Goal: Task Accomplishment & Management: Manage account settings

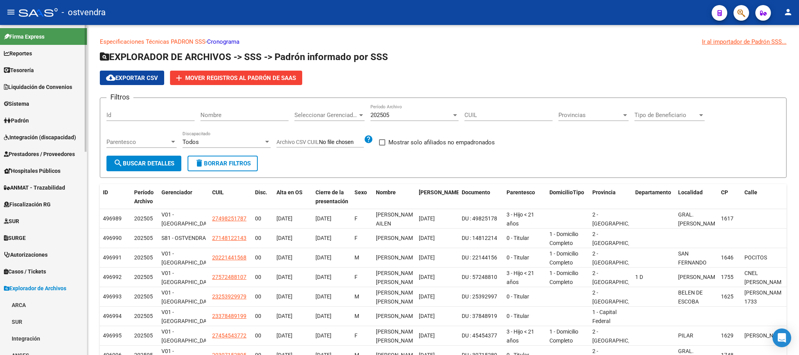
click at [41, 142] on link "Integración (discapacidad)" at bounding box center [43, 137] width 87 height 17
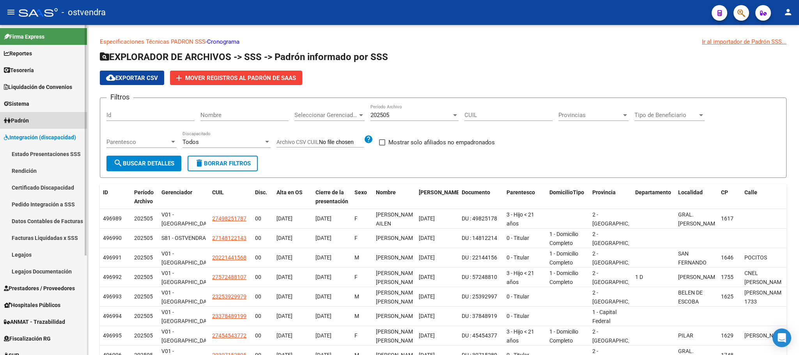
click at [37, 120] on link "Padrón" at bounding box center [43, 120] width 87 height 17
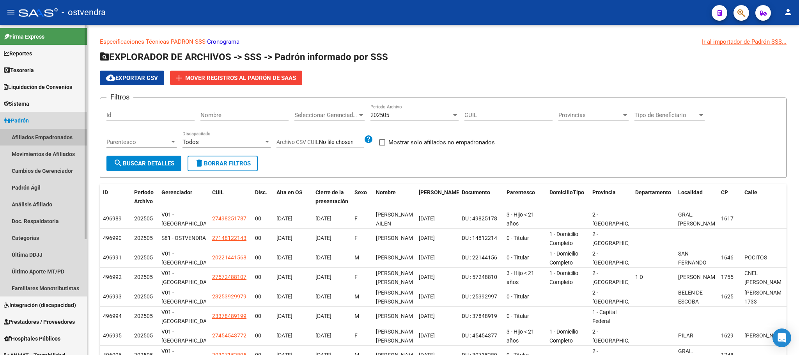
click at [44, 133] on link "Afiliados Empadronados" at bounding box center [43, 137] width 87 height 17
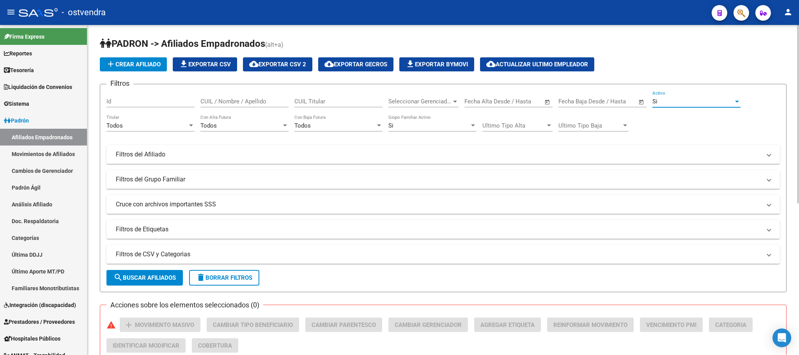
click at [676, 103] on div "Si" at bounding box center [692, 101] width 81 height 7
click at [676, 103] on span "Si" at bounding box center [696, 102] width 88 height 18
click at [430, 126] on div "Si" at bounding box center [428, 125] width 81 height 7
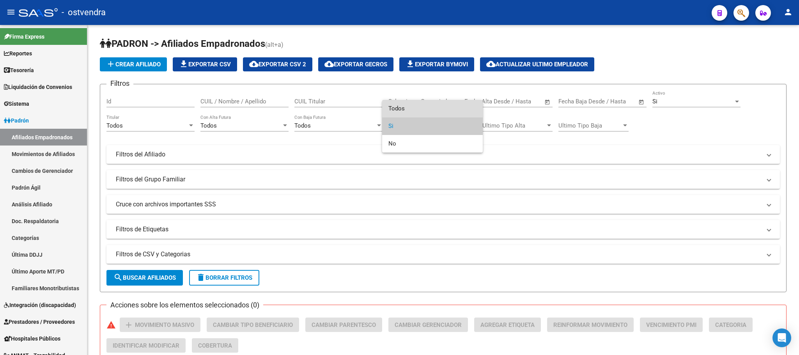
click at [434, 111] on span "Todos" at bounding box center [432, 109] width 88 height 18
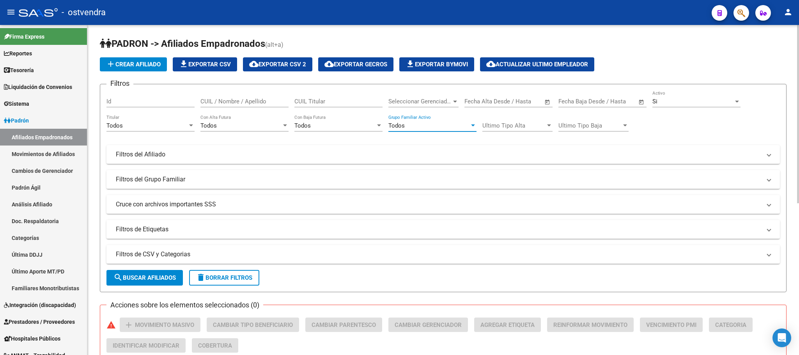
click at [417, 123] on div "Todos" at bounding box center [428, 125] width 81 height 7
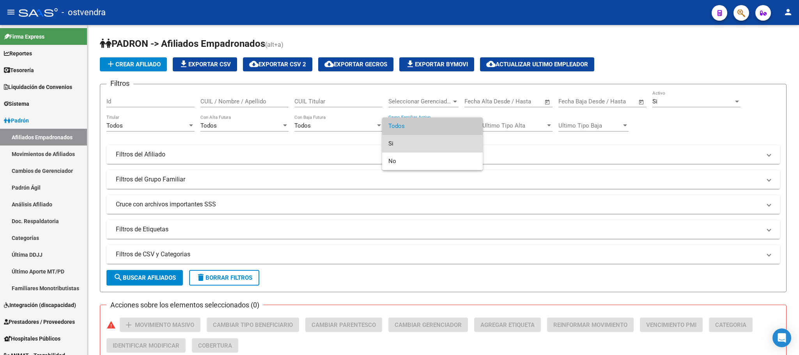
click at [420, 142] on span "Si" at bounding box center [432, 144] width 88 height 18
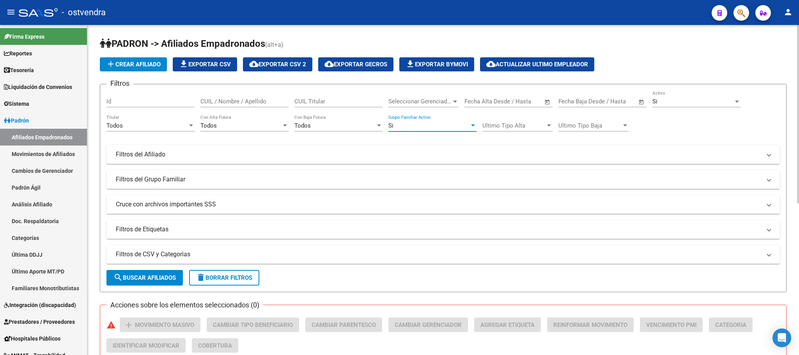
click at [143, 278] on span "search Buscar Afiliados" at bounding box center [144, 277] width 62 height 7
click at [299, 67] on span "cloud_download Exportar CSV 2" at bounding box center [277, 64] width 57 height 7
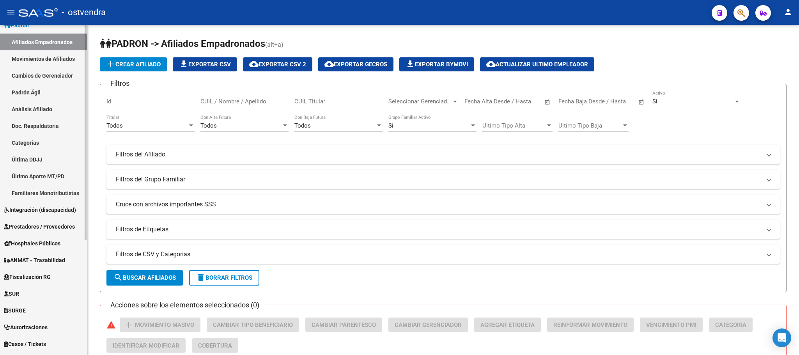
scroll to position [176, 0]
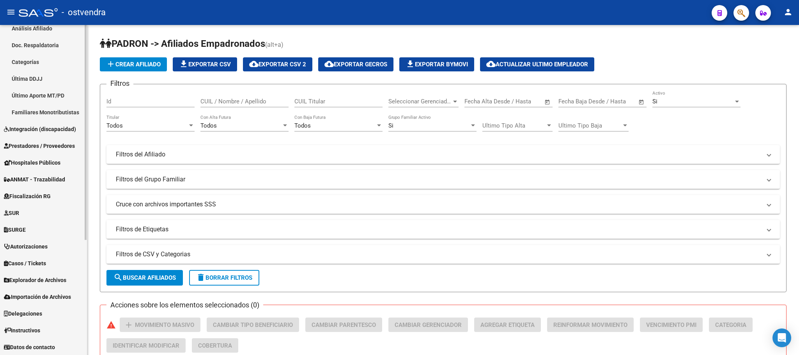
click at [60, 278] on span "Explorador de Archivos" at bounding box center [35, 280] width 62 height 9
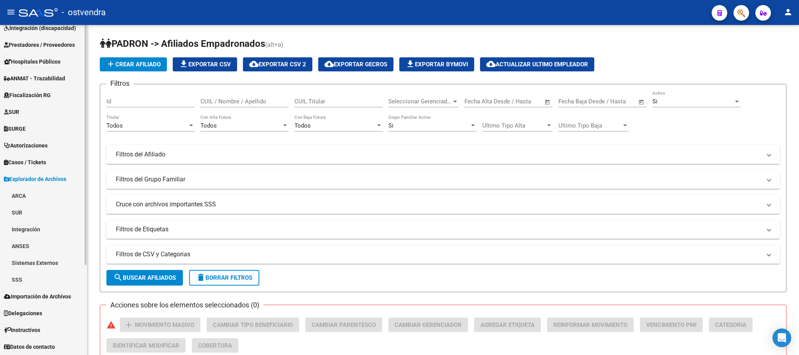
scroll to position [109, 0]
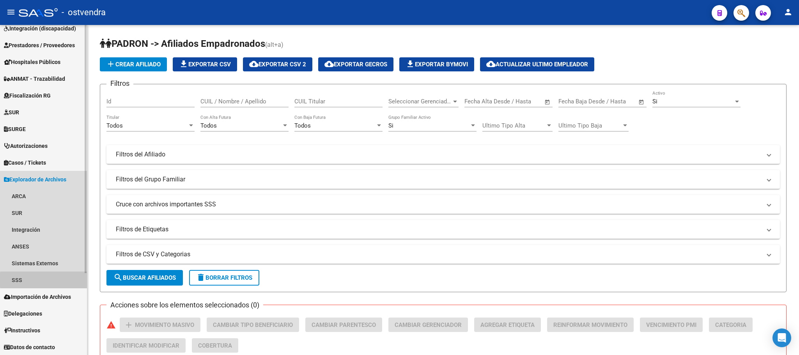
click at [62, 280] on link "SSS" at bounding box center [43, 279] width 87 height 17
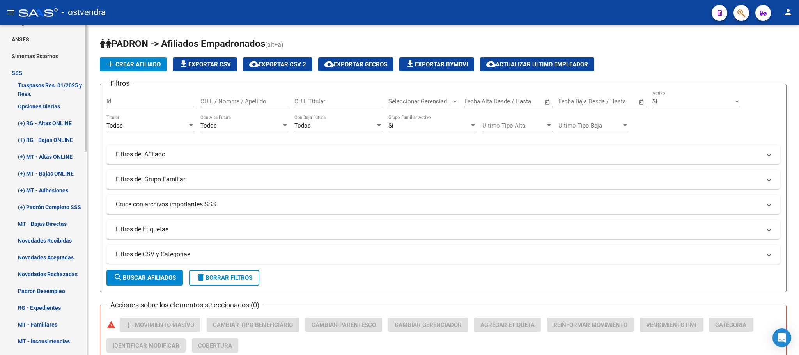
scroll to position [343, 0]
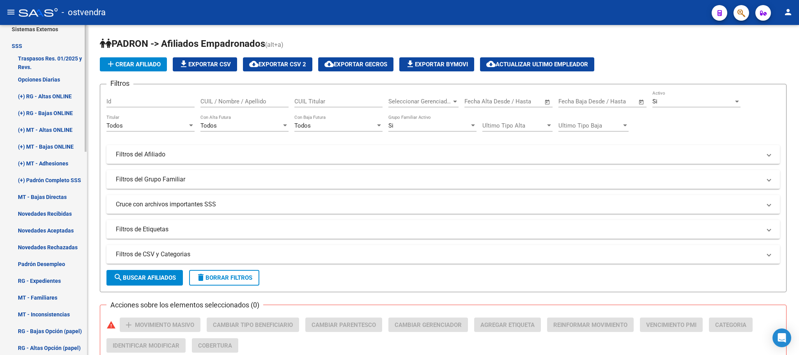
click at [57, 246] on link "Novedades Rechazadas" at bounding box center [43, 247] width 87 height 17
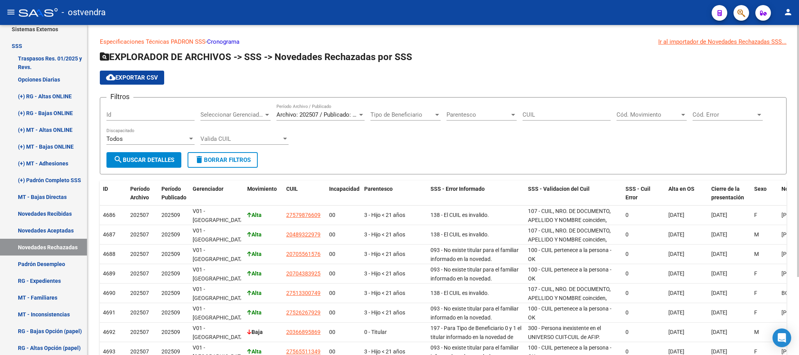
click at [244, 105] on div "Seleccionar Gerenciador Seleccionar Gerenciador" at bounding box center [235, 112] width 70 height 17
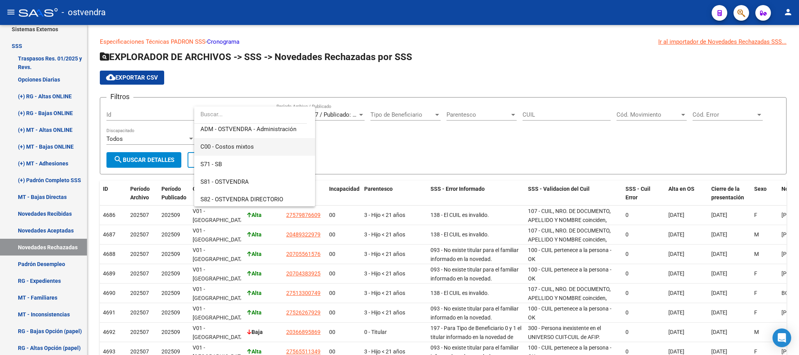
scroll to position [58, 0]
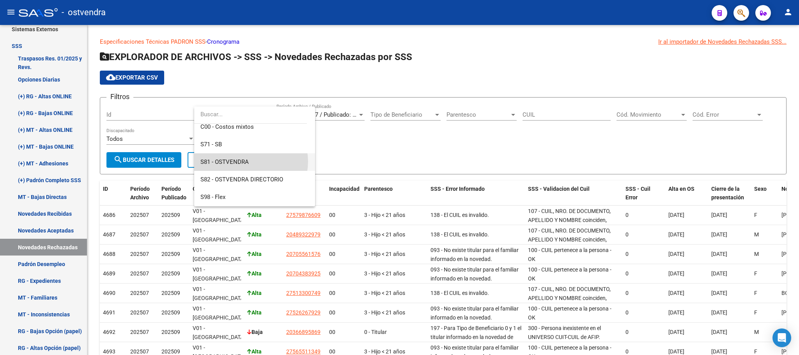
click at [249, 161] on span "S81 - OSTVENDRA" at bounding box center [254, 162] width 108 height 18
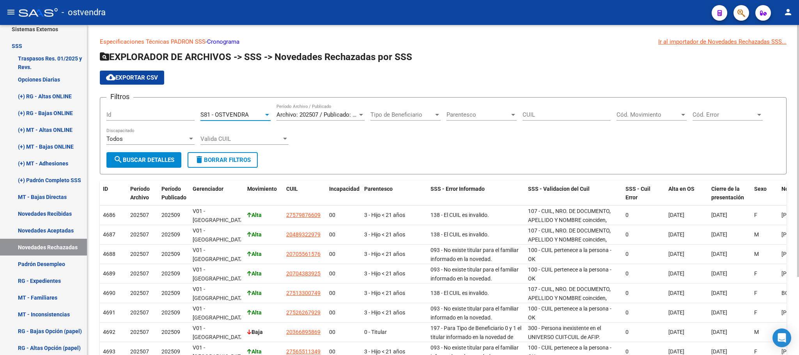
click at [135, 158] on span "search Buscar Detalles" at bounding box center [143, 159] width 61 height 7
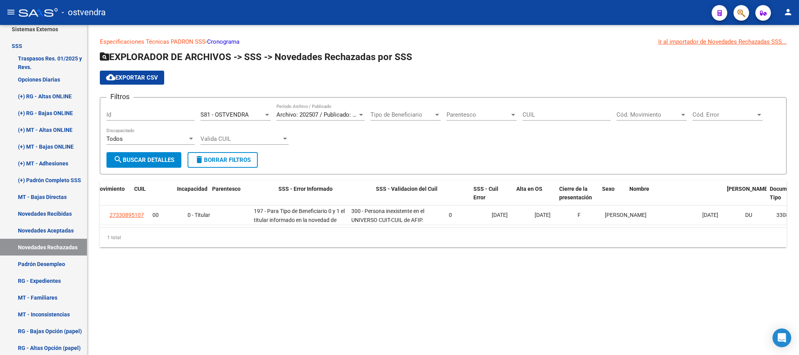
scroll to position [0, 0]
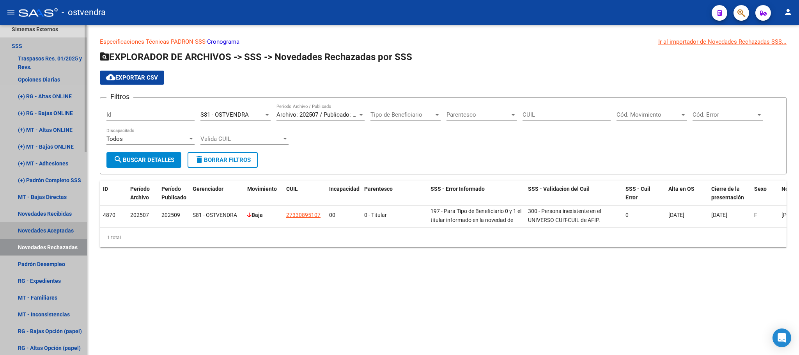
click at [50, 232] on link "Novedades Aceptadas" at bounding box center [43, 230] width 87 height 17
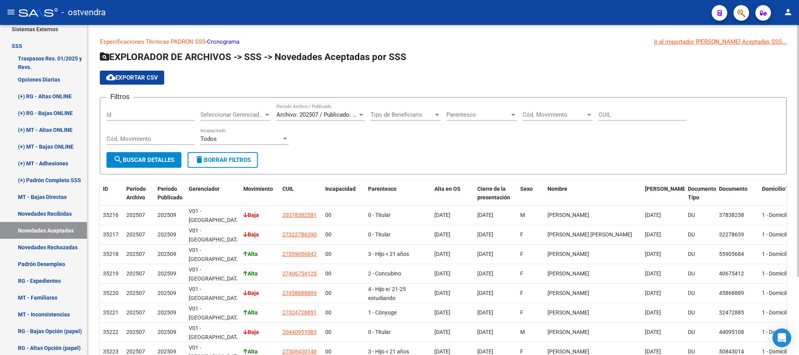
click at [239, 116] on span "Seleccionar Gerenciador" at bounding box center [231, 114] width 63 height 7
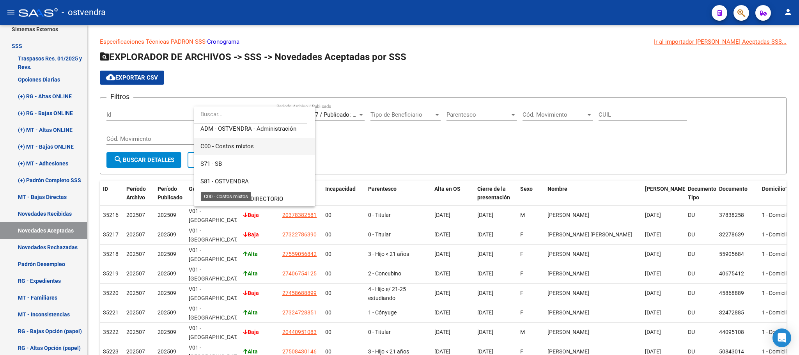
scroll to position [58, 0]
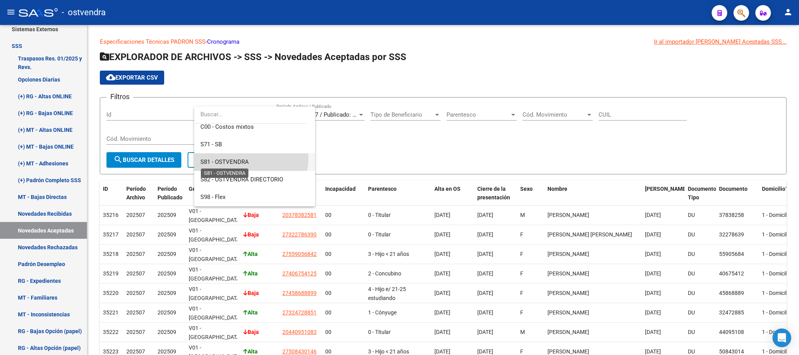
click at [240, 158] on span "S81 - OSTVENDRA" at bounding box center [224, 161] width 48 height 7
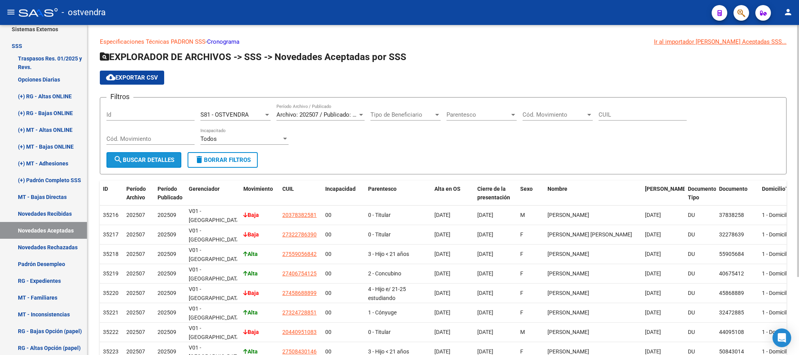
click at [152, 156] on span "search Buscar Detalles" at bounding box center [143, 159] width 61 height 7
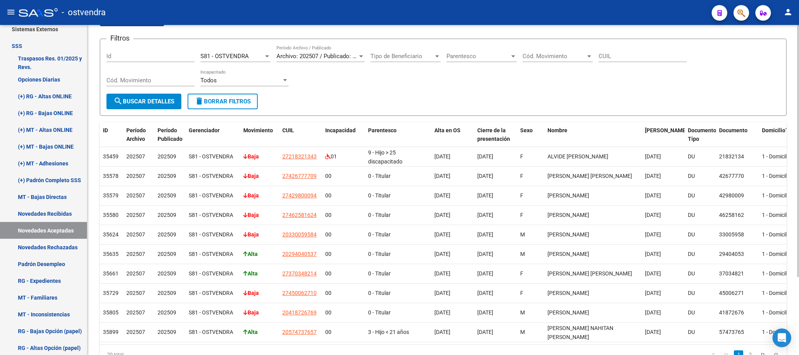
scroll to position [0, 0]
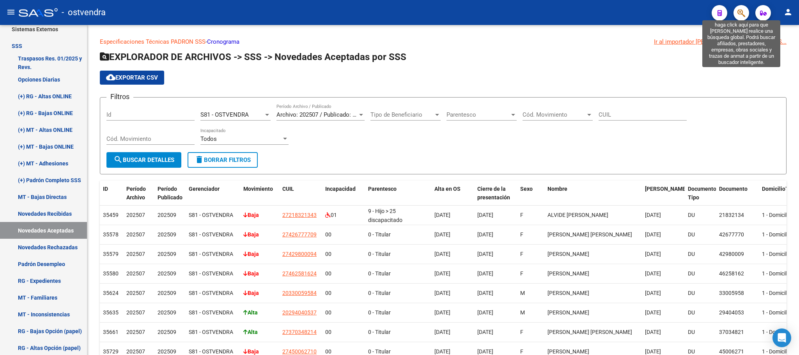
click at [740, 14] on icon "button" at bounding box center [741, 13] width 8 height 9
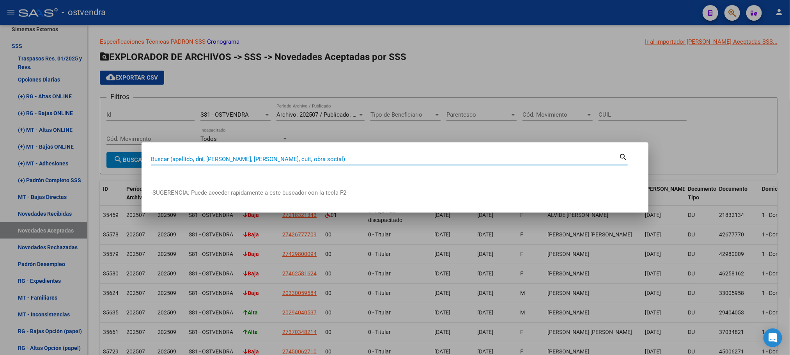
type input "e"
type input "alvide"
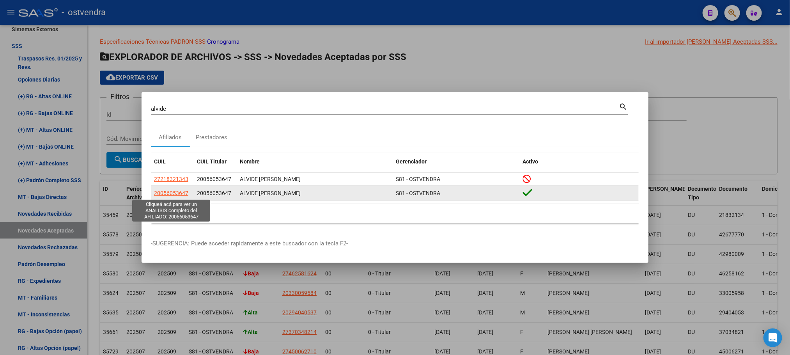
click at [178, 191] on span "20056053647" at bounding box center [171, 193] width 34 height 6
type textarea "20056053647"
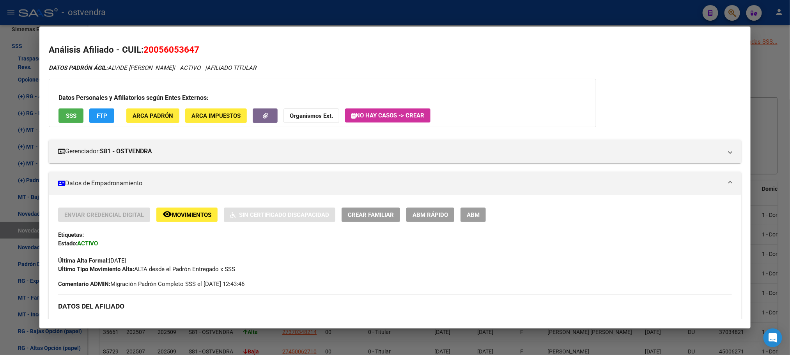
click at [461, 214] on button "ABM" at bounding box center [473, 214] width 25 height 14
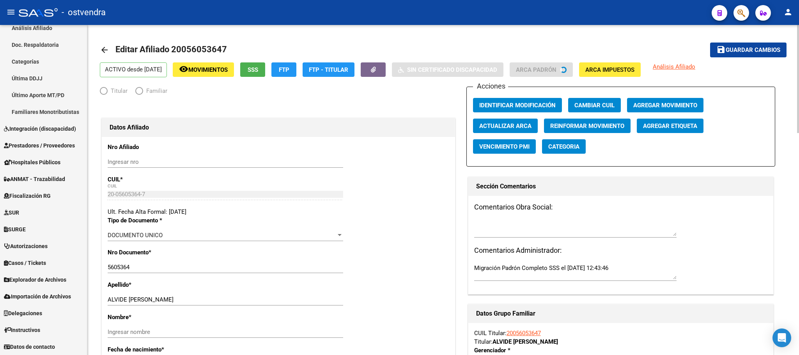
scroll to position [176, 0]
radio input "true"
type input "30-71030916-3"
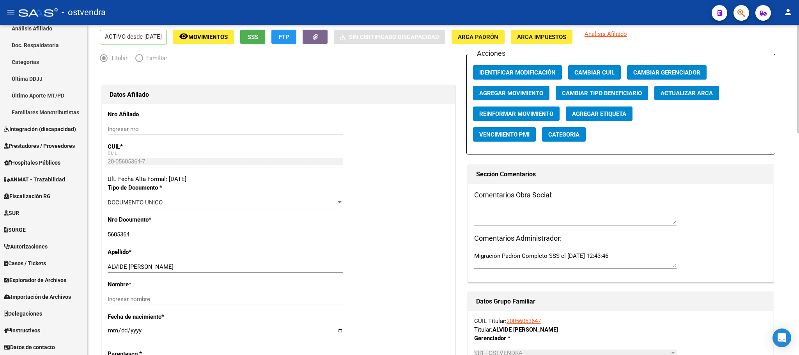
scroll to position [58, 0]
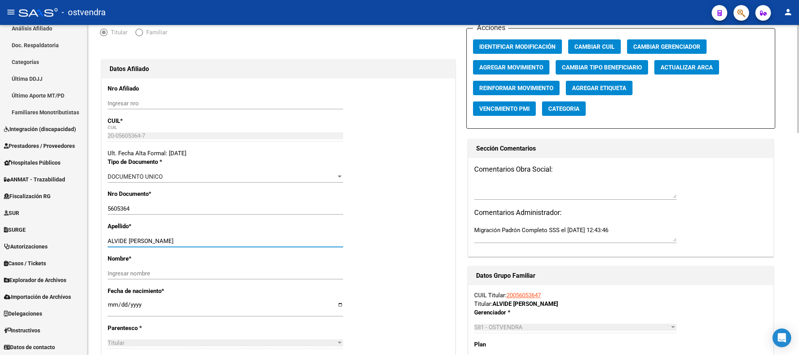
drag, startPoint x: 128, startPoint y: 240, endPoint x: 168, endPoint y: 262, distance: 46.2
click at [170, 243] on input "ALVIDE [PERSON_NAME]" at bounding box center [226, 240] width 236 height 7
drag, startPoint x: 164, startPoint y: 282, endPoint x: 164, endPoint y: 278, distance: 4.7
click at [164, 282] on div "Ingresar nombre" at bounding box center [226, 276] width 236 height 19
click at [164, 278] on div "Ingresar nombre" at bounding box center [226, 273] width 236 height 12
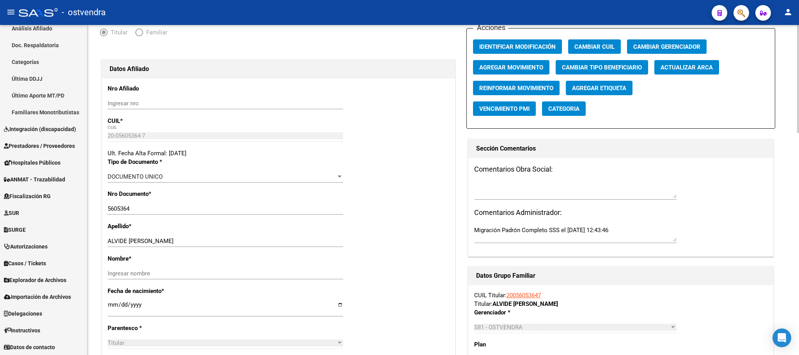
paste input "[PERSON_NAME]"
type input "[PERSON_NAME]"
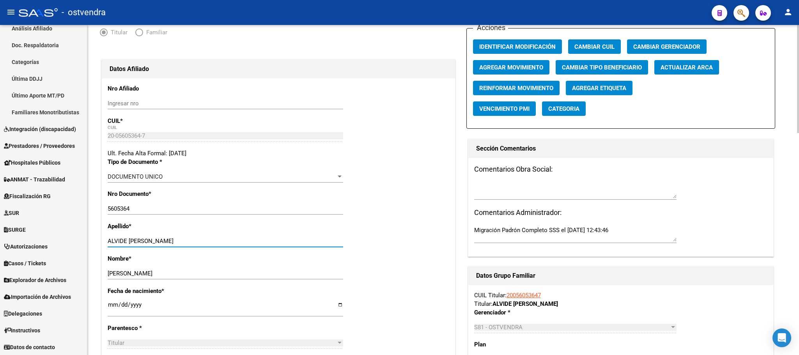
drag, startPoint x: 129, startPoint y: 242, endPoint x: 271, endPoint y: 226, distance: 142.5
click at [234, 244] on input "ALVIDE [PERSON_NAME]" at bounding box center [226, 240] width 236 height 7
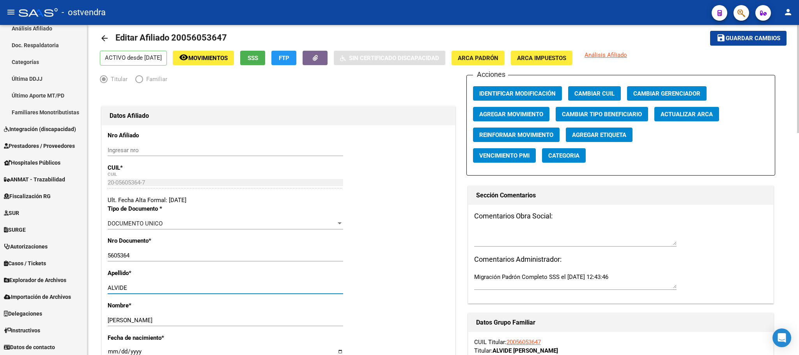
scroll to position [0, 0]
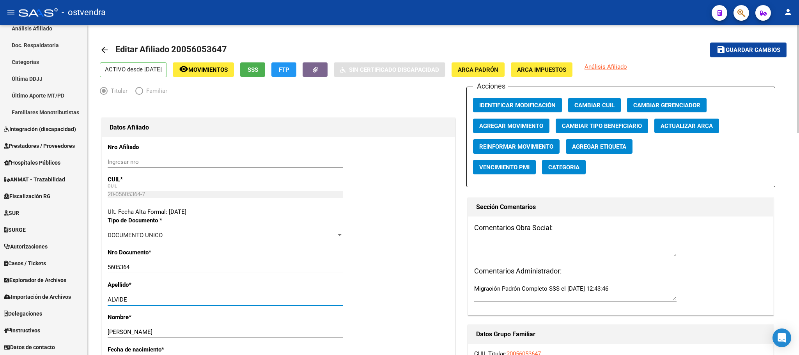
type input "ALVIDE"
click at [495, 68] on span "ARCA Padrón" at bounding box center [478, 69] width 41 height 7
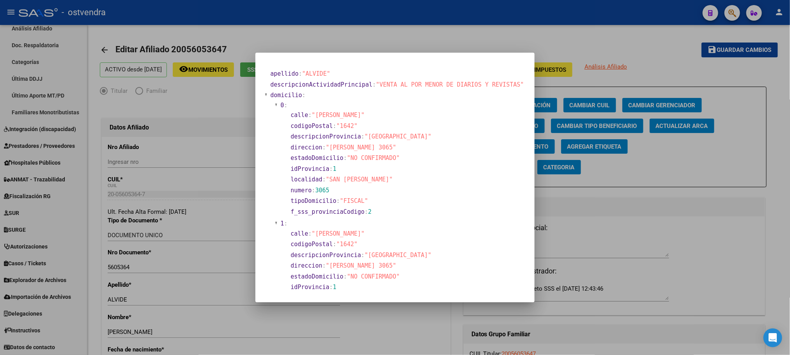
drag, startPoint x: 347, startPoint y: 126, endPoint x: 356, endPoint y: 128, distance: 9.6
click at [356, 128] on span ""1642"" at bounding box center [347, 125] width 21 height 7
copy span "1642"
click at [360, 35] on div at bounding box center [395, 177] width 790 height 355
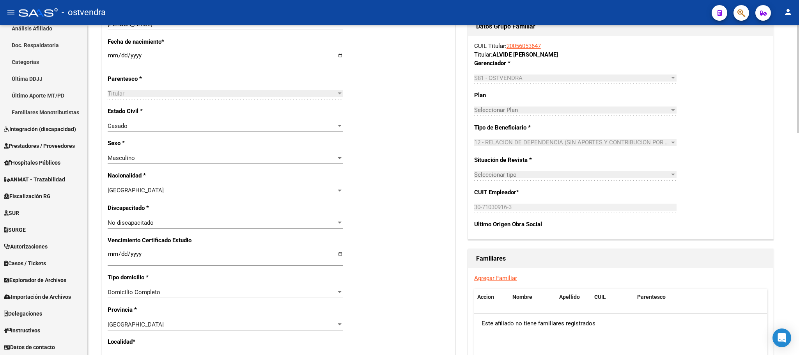
scroll to position [409, 0]
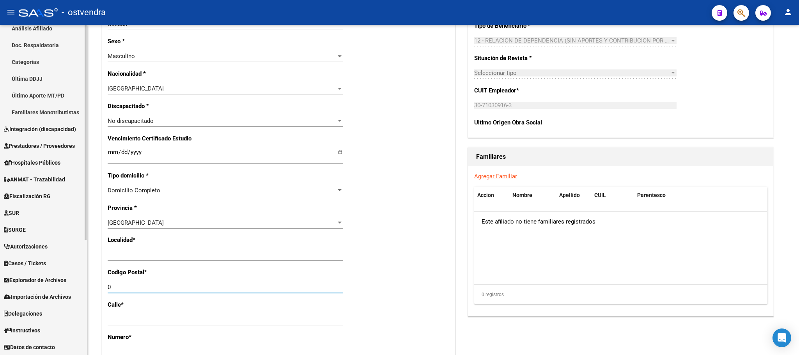
drag, startPoint x: 123, startPoint y: 287, endPoint x: 83, endPoint y: 286, distance: 39.8
click at [83, 286] on mat-sidenav-container "Firma Express Reportes Tablero de Control Ingresos Percibidos Análisis de todos…" at bounding box center [399, 190] width 799 height 330
paste input "1642"
type input "1642"
drag, startPoint x: 171, startPoint y: 256, endPoint x: 76, endPoint y: 239, distance: 95.9
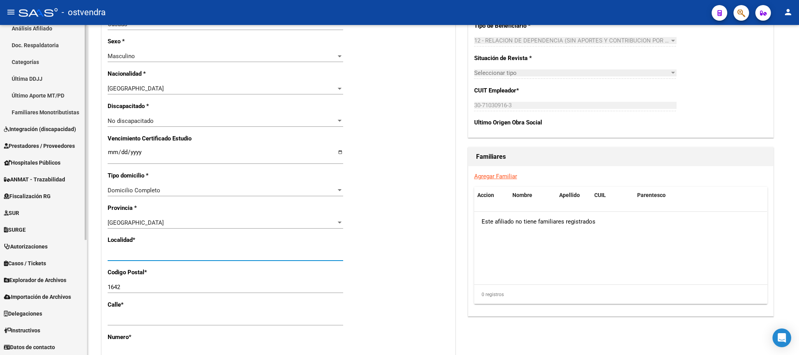
click at [85, 250] on mat-sidenav-container "Firma Express Reportes Tablero de Control Ingresos Percibidos Análisis de todos…" at bounding box center [399, 190] width 799 height 330
type input "san [PERSON_NAME]"
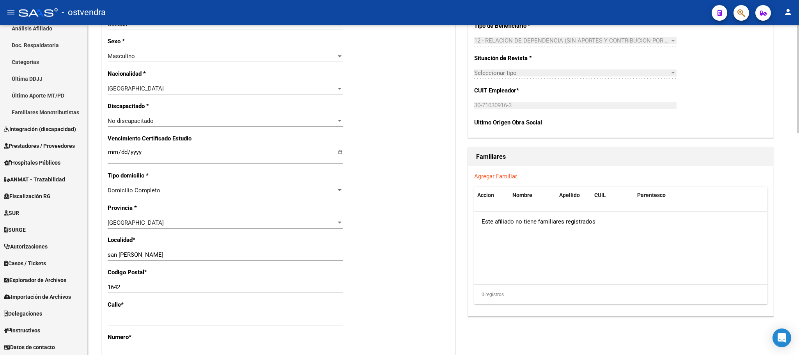
click at [494, 284] on datatable-body "Este afiliado no tiene familiares registrados" at bounding box center [620, 248] width 293 height 73
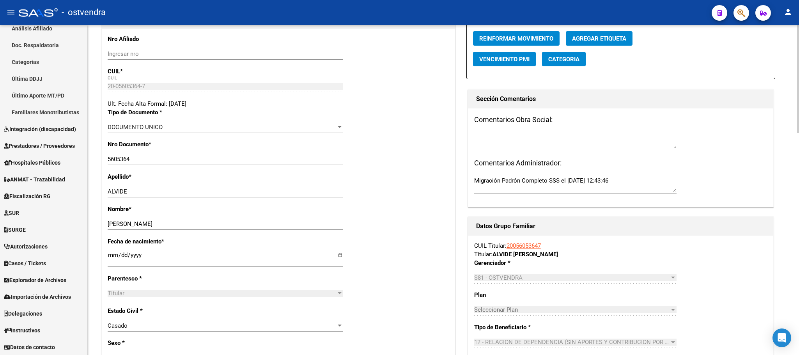
scroll to position [0, 0]
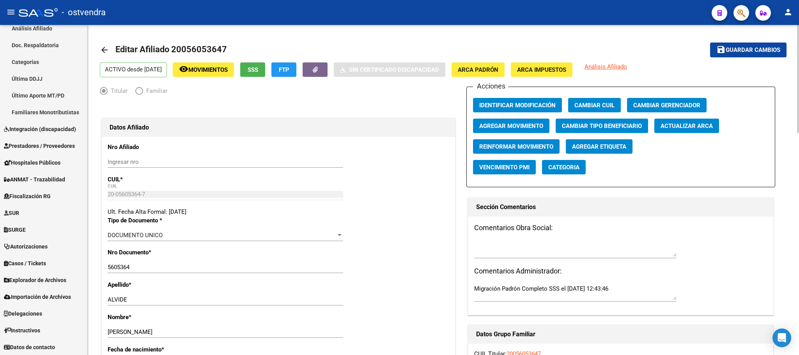
click at [756, 43] on button "save Guardar cambios" at bounding box center [748, 50] width 76 height 14
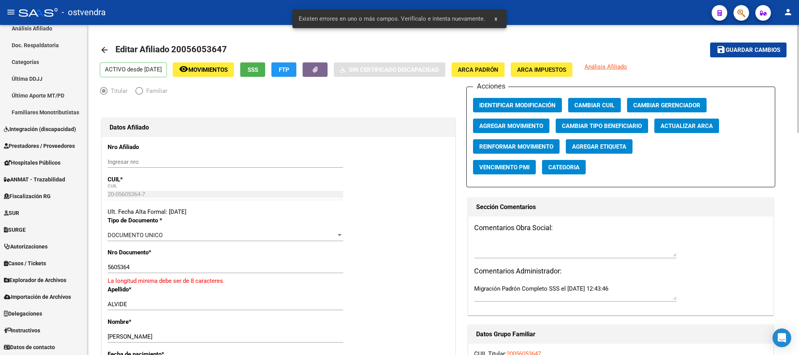
click at [756, 44] on button "save Guardar cambios" at bounding box center [748, 50] width 76 height 14
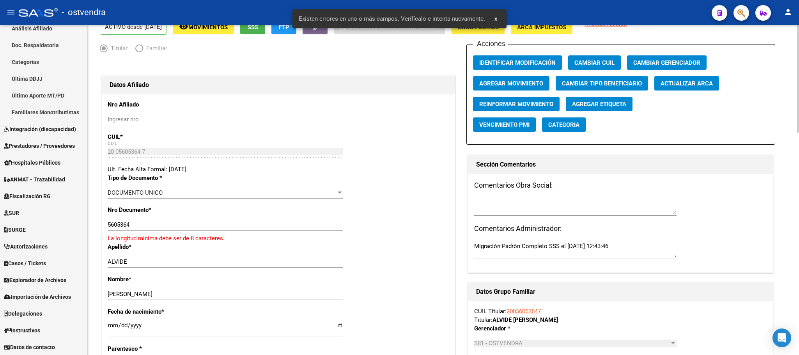
scroll to position [117, 0]
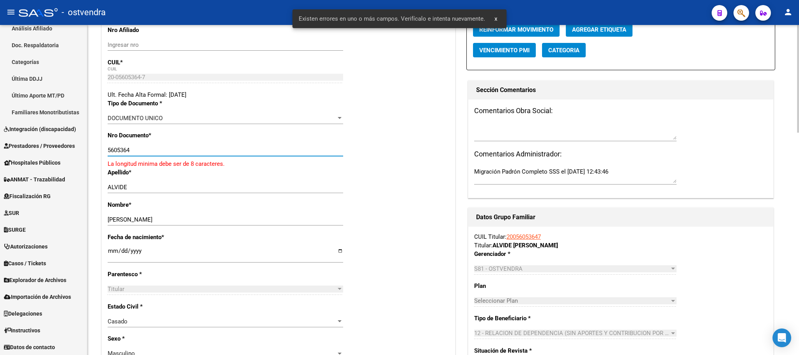
click at [109, 150] on input "5605364" at bounding box center [226, 150] width 236 height 7
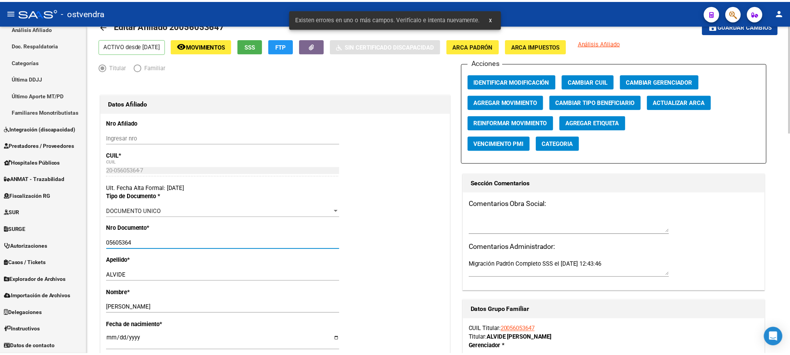
scroll to position [0, 0]
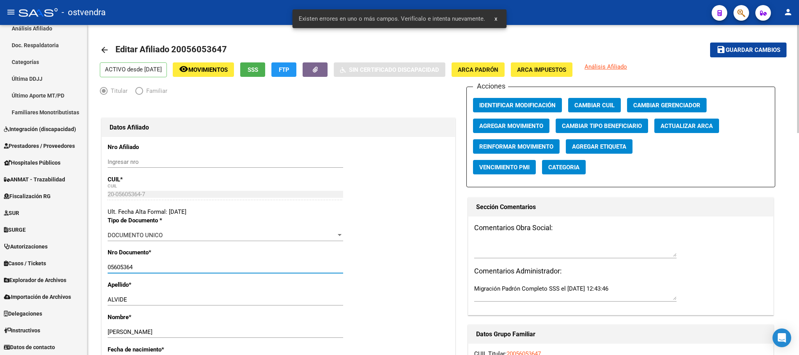
type input "05605364"
click at [755, 53] on span "Guardar cambios" at bounding box center [753, 50] width 55 height 7
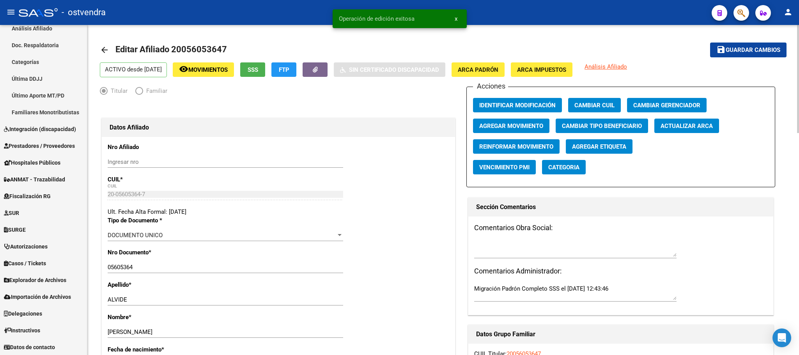
click at [531, 123] on span "Agregar Movimiento" at bounding box center [511, 125] width 64 height 7
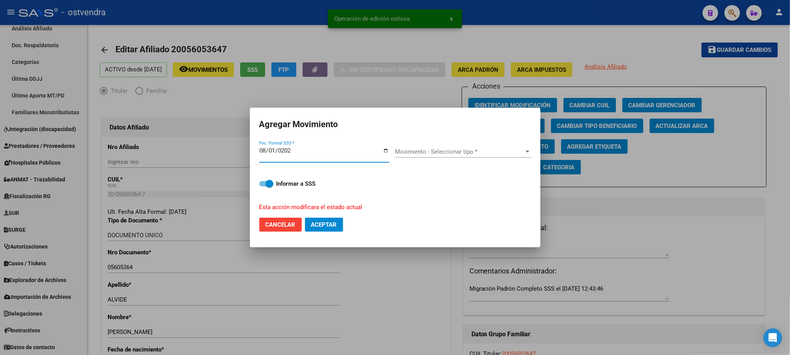
type input "[DATE]"
click at [454, 156] on div "Movimiento - Seleccionar tipo * Movimiento - Seleccionar tipo *" at bounding box center [463, 152] width 136 height 12
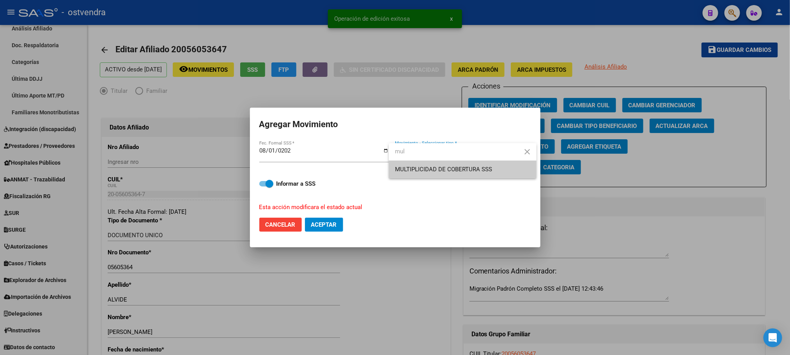
type input "mul"
click at [455, 164] on span "MULTIPLICIDAD DE COBERTURA SSS" at bounding box center [462, 170] width 135 height 18
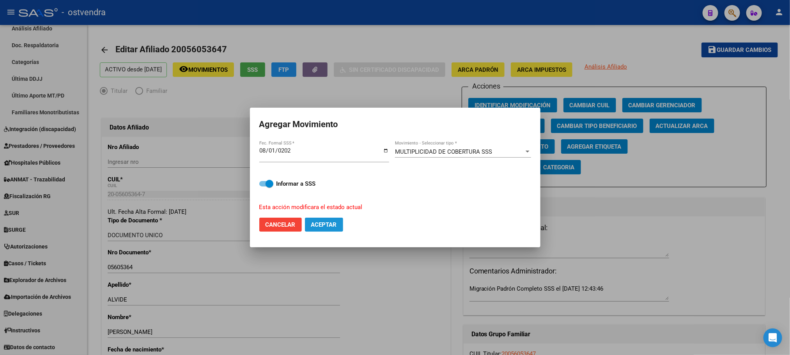
click at [316, 227] on span "Aceptar" at bounding box center [324, 224] width 26 height 7
checkbox input "false"
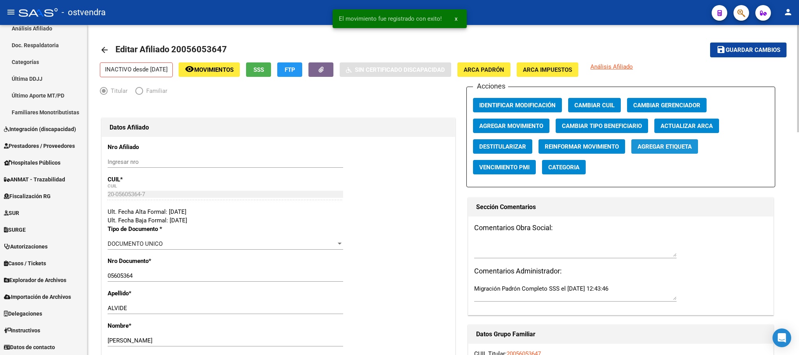
click at [649, 149] on span "Agregar Etiqueta" at bounding box center [665, 146] width 54 height 7
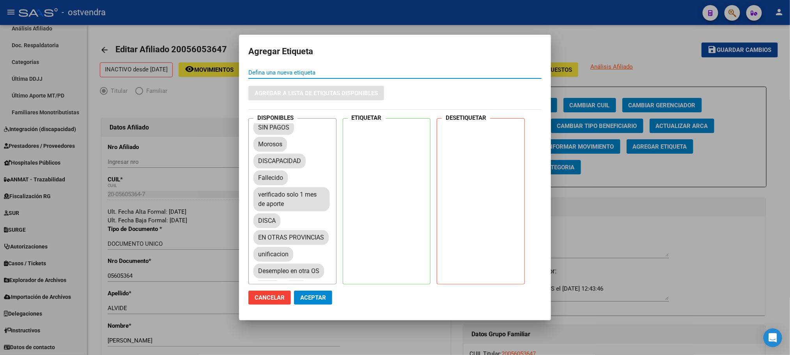
scroll to position [267, 0]
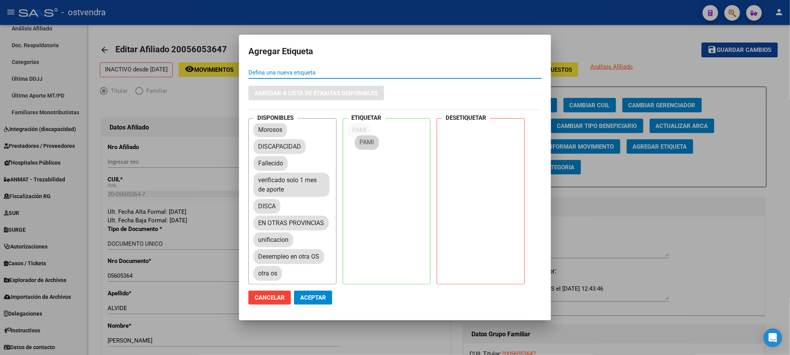
drag, startPoint x: 302, startPoint y: 272, endPoint x: 375, endPoint y: 138, distance: 152.0
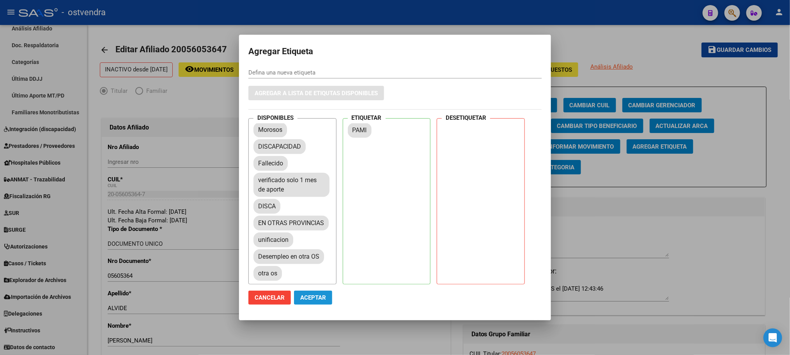
click at [320, 301] on span "Aceptar" at bounding box center [313, 297] width 26 height 7
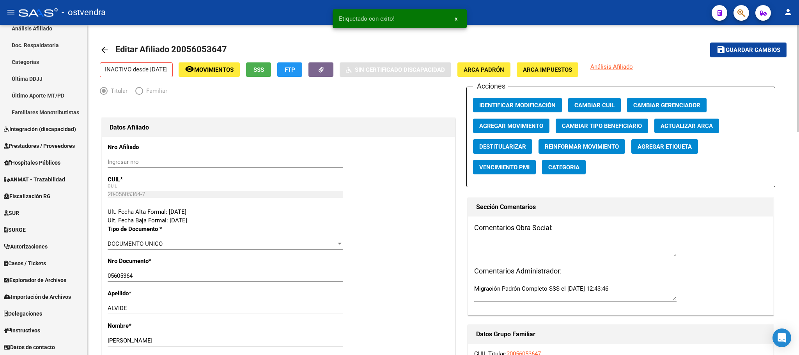
drag, startPoint x: 170, startPoint y: 47, endPoint x: 629, endPoint y: 41, distance: 459.8
click at [231, 51] on mat-toolbar-row "arrow_back Editar Afiliado 20056053647" at bounding box center [368, 49] width 536 height 25
copy h1 "20056053647"
click at [741, 12] on icon "button" at bounding box center [741, 13] width 8 height 9
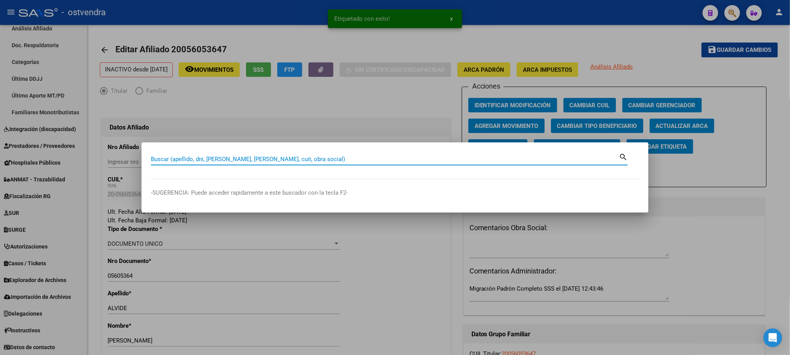
paste input "20056053647"
type input "20056053647"
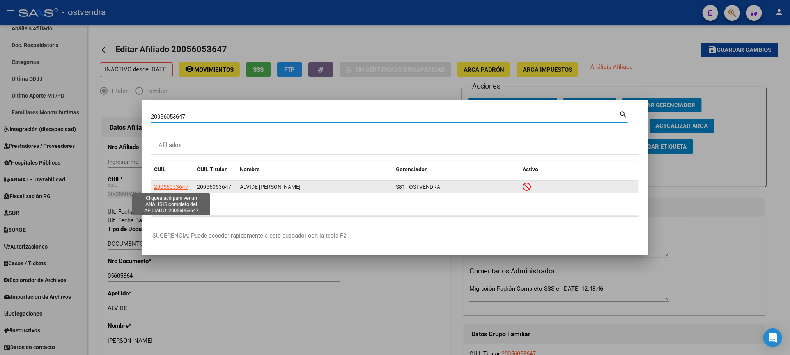
click at [162, 184] on span "20056053647" at bounding box center [171, 187] width 34 height 6
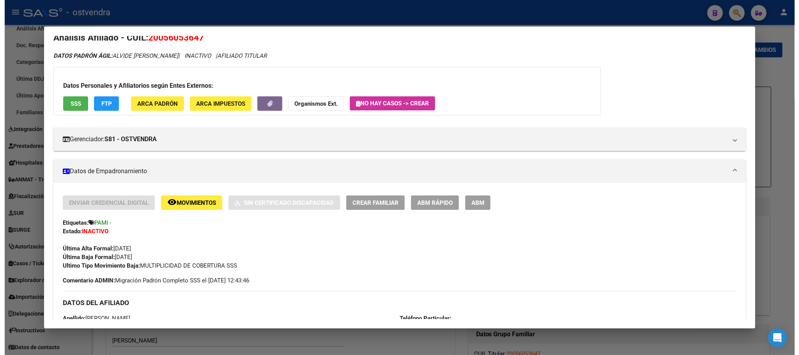
scroll to position [0, 0]
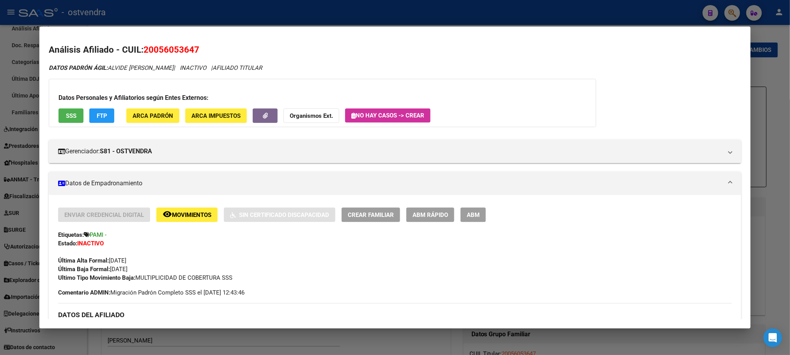
click at [326, 9] on div at bounding box center [395, 177] width 790 height 355
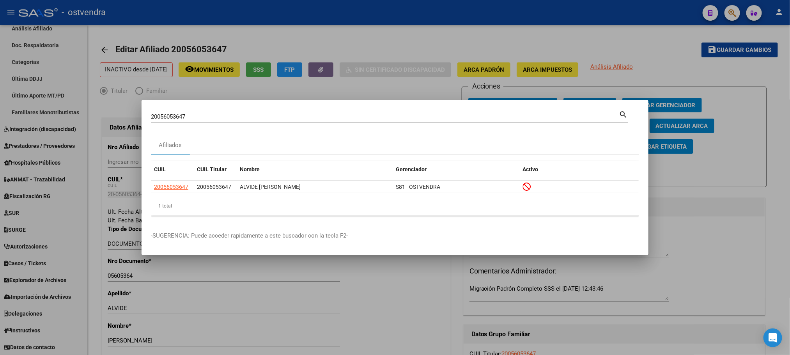
click at [355, 51] on div at bounding box center [395, 177] width 790 height 355
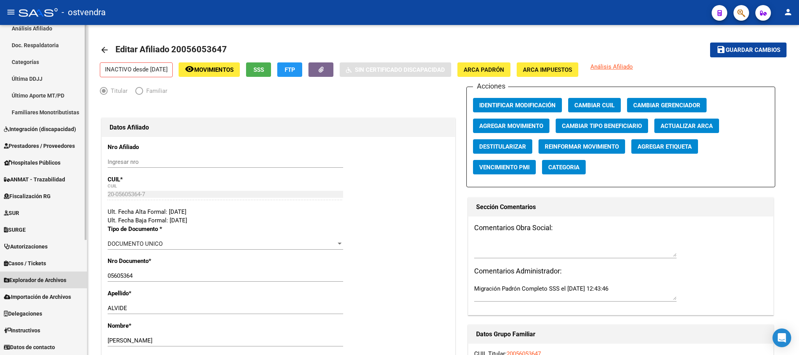
click at [62, 271] on link "Explorador de Archivos" at bounding box center [43, 279] width 87 height 17
click at [66, 276] on span "Explorador de Archivos" at bounding box center [35, 280] width 62 height 9
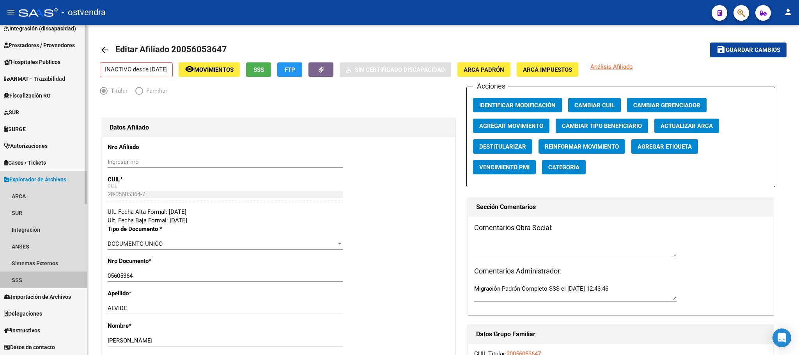
click at [66, 281] on link "SSS" at bounding box center [43, 279] width 87 height 17
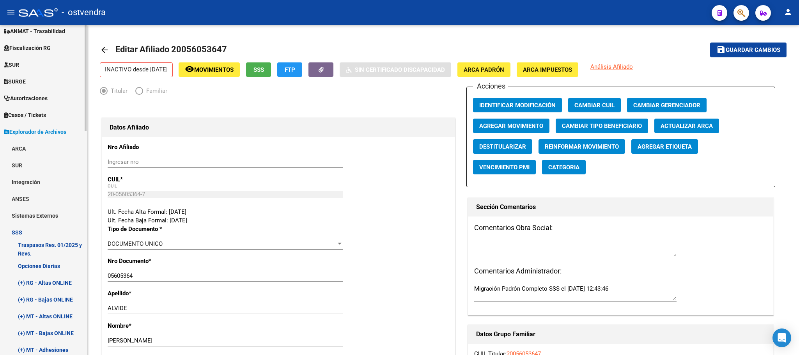
scroll to position [393, 0]
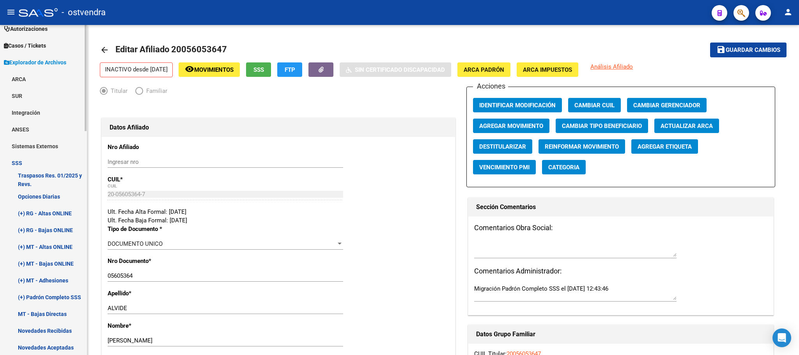
click at [44, 200] on link "Opciones Diarias" at bounding box center [43, 196] width 87 height 17
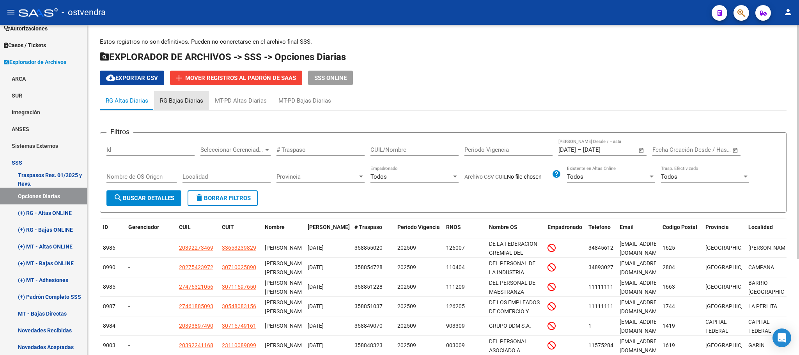
click at [171, 100] on div "RG Bajas Diarias" at bounding box center [181, 100] width 43 height 9
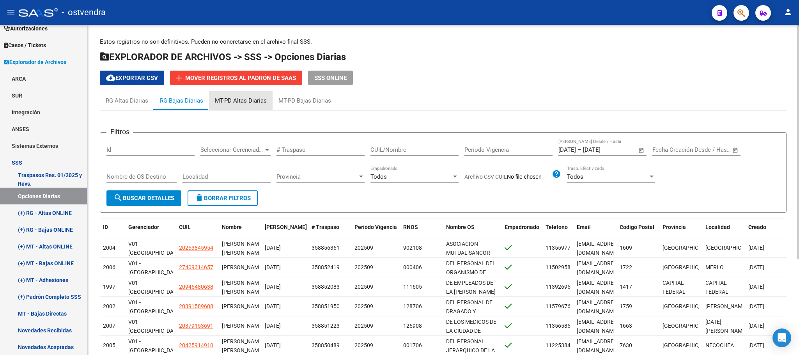
click at [243, 103] on div "MT-PD Altas Diarias" at bounding box center [241, 100] width 52 height 9
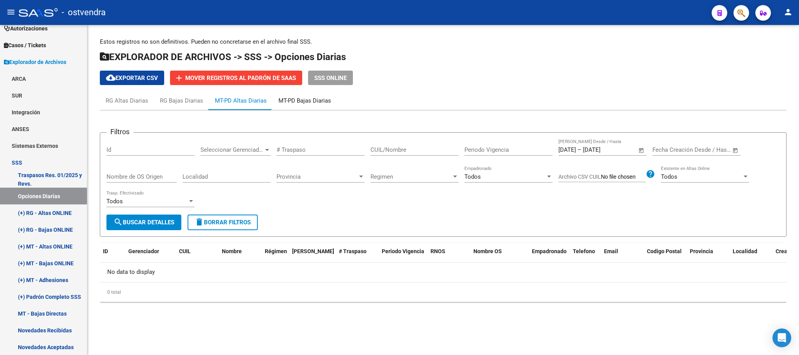
click at [318, 101] on div "MT-PD Bajas Diarias" at bounding box center [304, 100] width 53 height 9
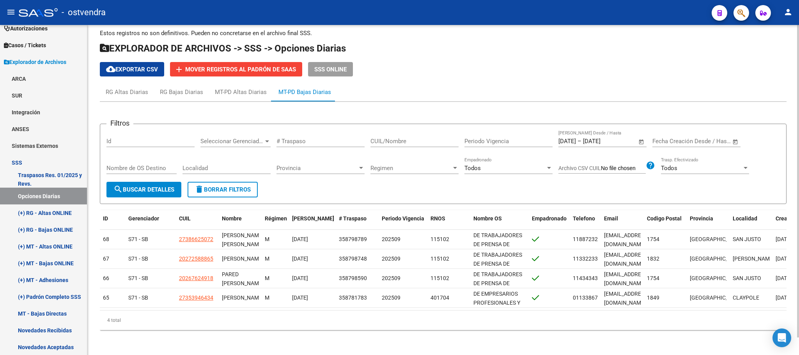
scroll to position [18, 0]
click at [117, 88] on div "RG Altas Diarias" at bounding box center [127, 92] width 43 height 9
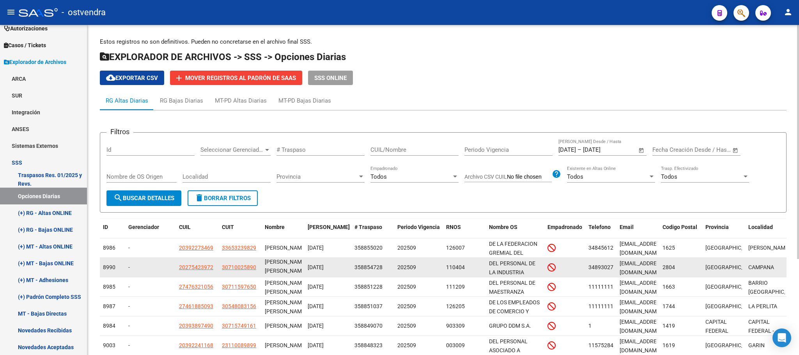
scroll to position [19, 0]
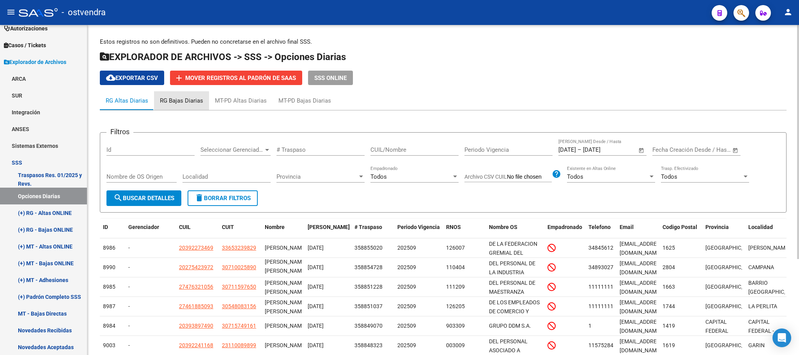
click at [185, 97] on div "RG Bajas Diarias" at bounding box center [181, 100] width 43 height 9
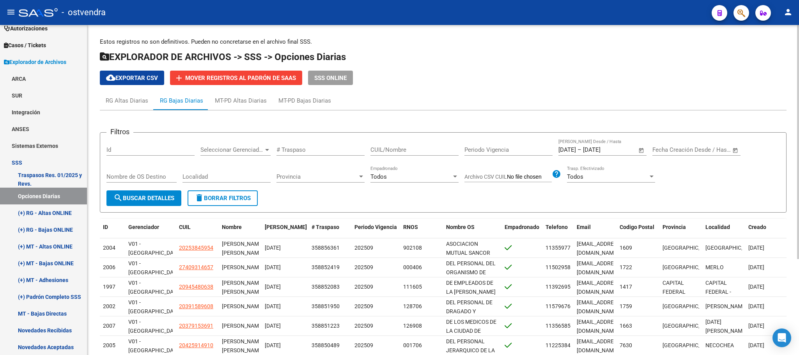
click at [241, 155] on div "Seleccionar Gerenciador Seleccionar Gerenciador" at bounding box center [235, 147] width 70 height 17
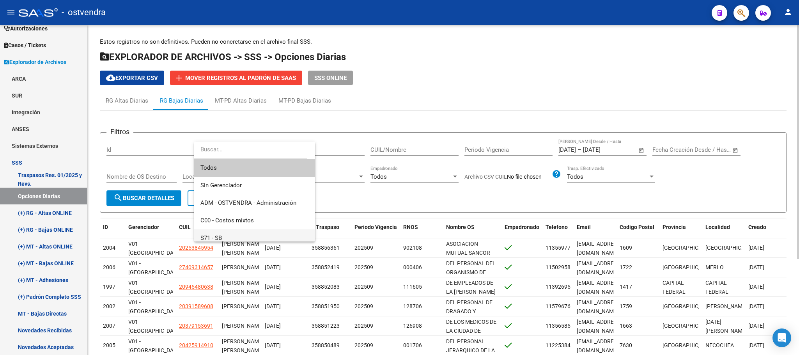
click at [248, 236] on span "S71 - SB" at bounding box center [254, 238] width 108 height 18
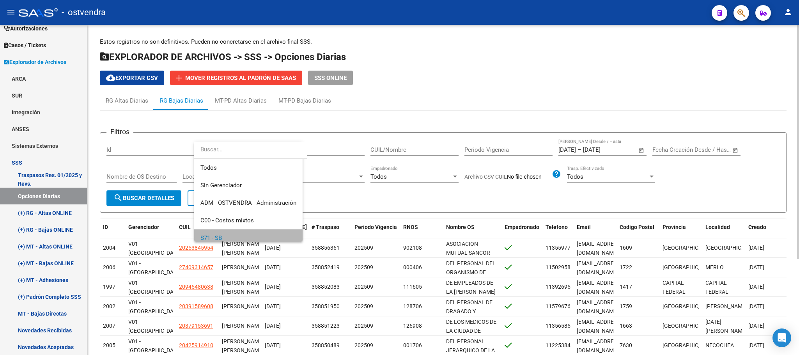
scroll to position [5, 0]
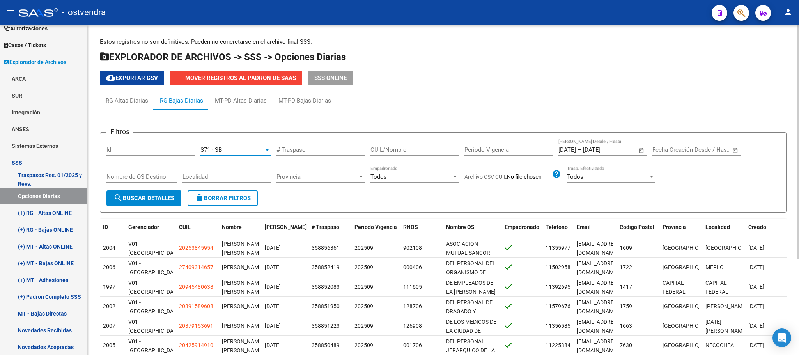
click at [130, 200] on span "search Buscar Detalles" at bounding box center [143, 198] width 61 height 7
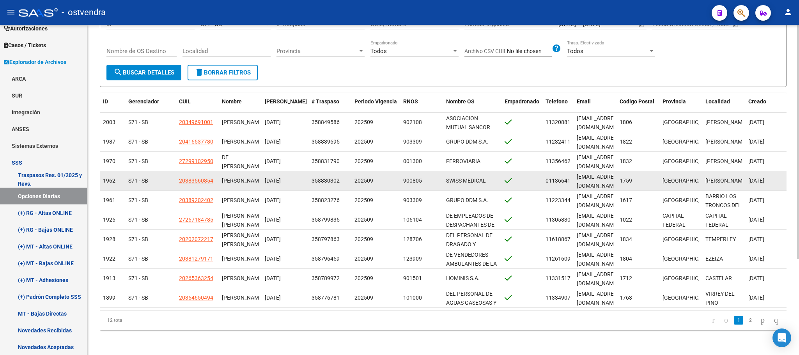
scroll to position [135, 0]
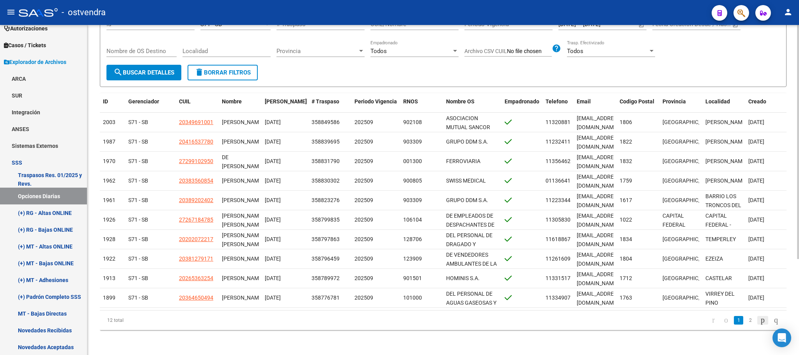
click at [760, 319] on icon "go to next page" at bounding box center [763, 319] width 6 height 9
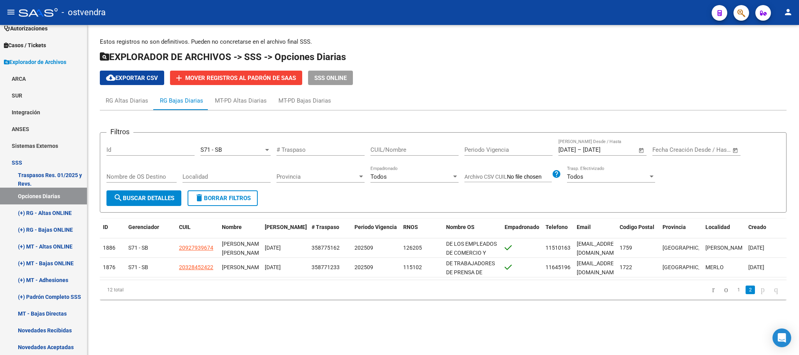
scroll to position [0, 0]
click at [232, 147] on div "S71 - SB" at bounding box center [231, 149] width 63 height 7
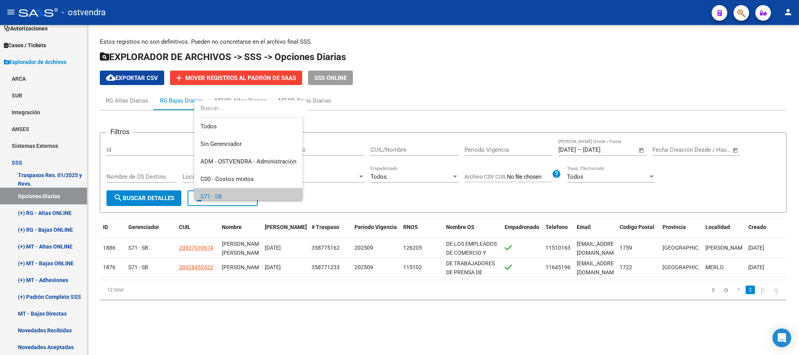
scroll to position [47, 0]
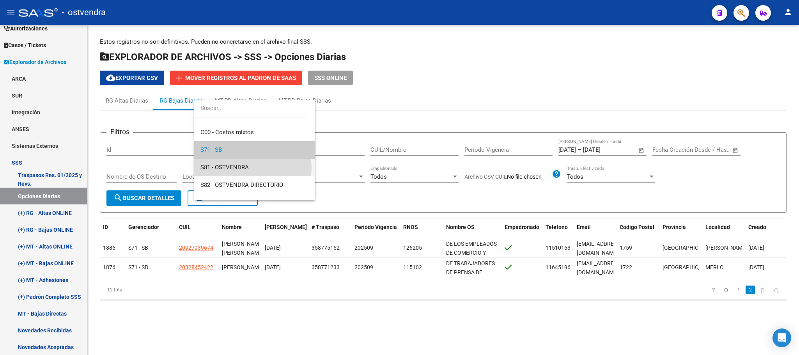
click at [253, 167] on span "S81 - OSTVENDRA" at bounding box center [254, 168] width 108 height 18
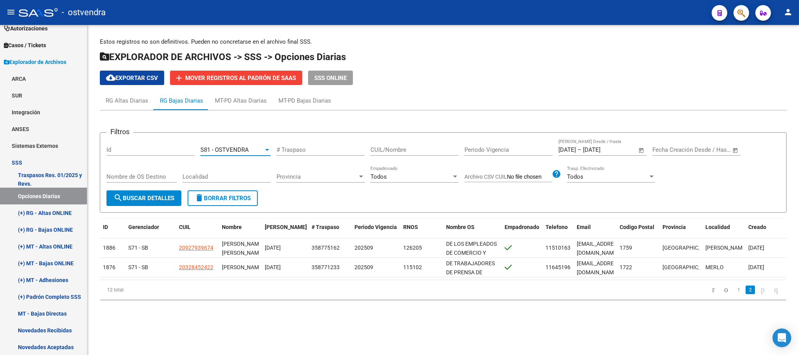
click at [151, 186] on div "Nombre de OS Destino" at bounding box center [141, 178] width 70 height 24
click at [155, 193] on button "search Buscar Detalles" at bounding box center [143, 198] width 75 height 16
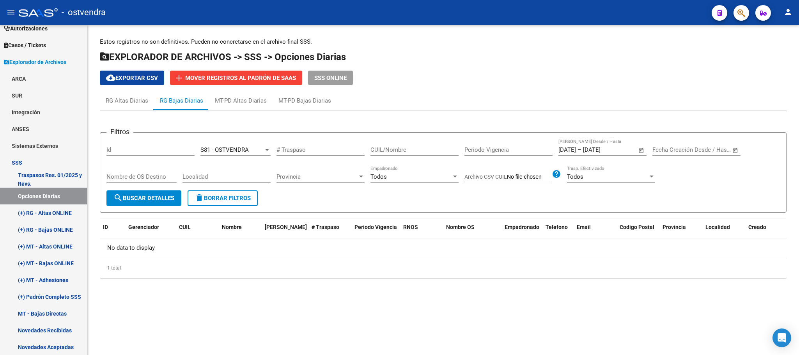
click at [238, 150] on span "S81 - OSTVENDRA" at bounding box center [224, 149] width 48 height 7
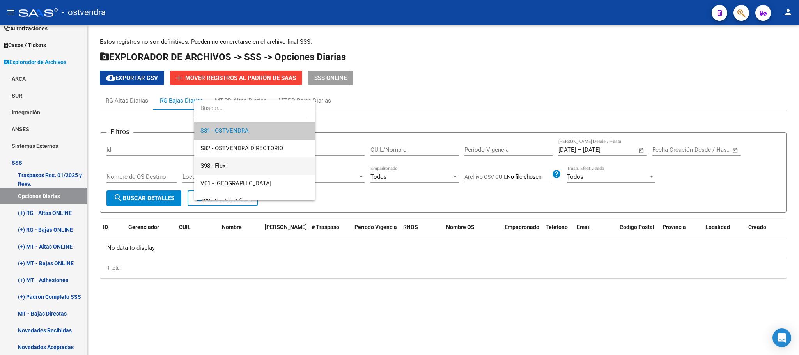
scroll to position [93, 0]
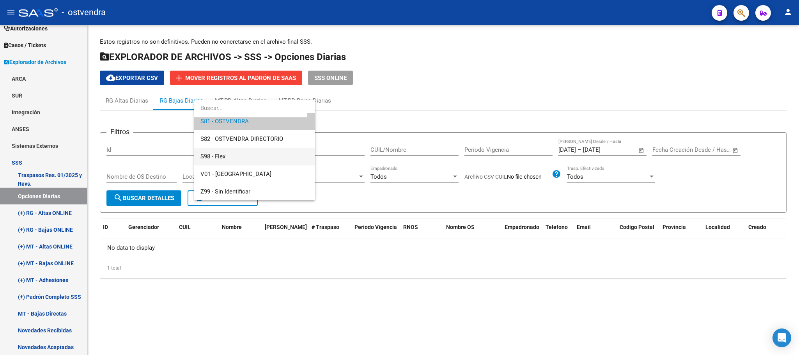
click at [239, 159] on span "S98 - Flex" at bounding box center [254, 157] width 108 height 18
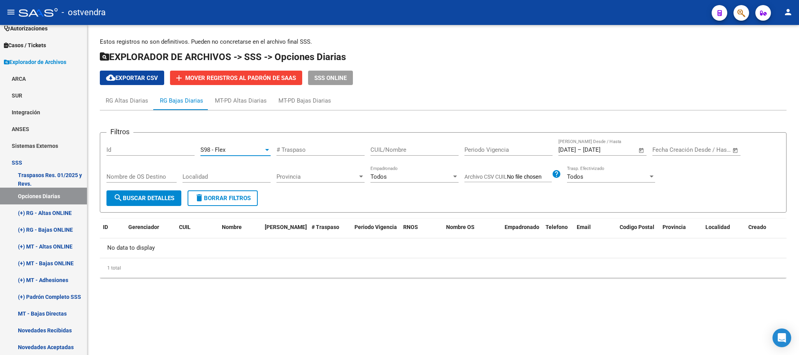
click at [129, 203] on button "search Buscar Detalles" at bounding box center [143, 198] width 75 height 16
click at [223, 148] on span "S98 - Flex" at bounding box center [212, 149] width 25 height 7
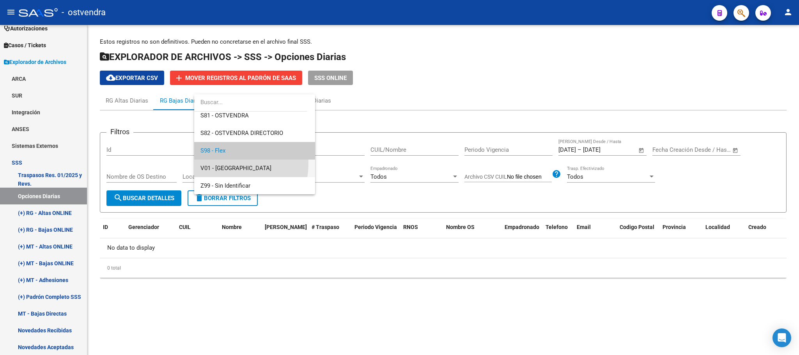
click at [222, 163] on span "V01 - [GEOGRAPHIC_DATA]" at bounding box center [254, 168] width 108 height 18
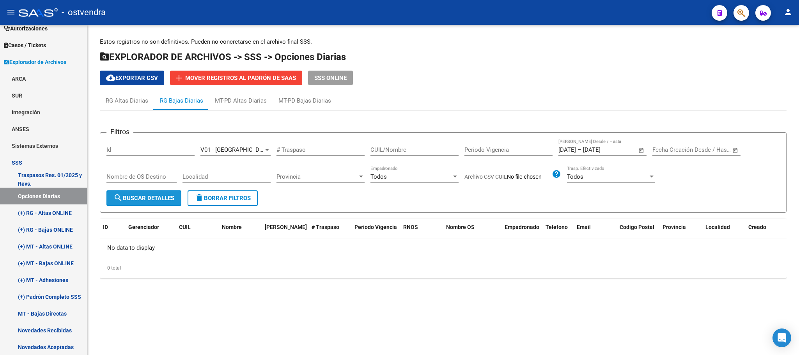
drag, startPoint x: 144, startPoint y: 202, endPoint x: 214, endPoint y: 203, distance: 70.2
click at [143, 202] on span "search Buscar Detalles" at bounding box center [143, 198] width 61 height 7
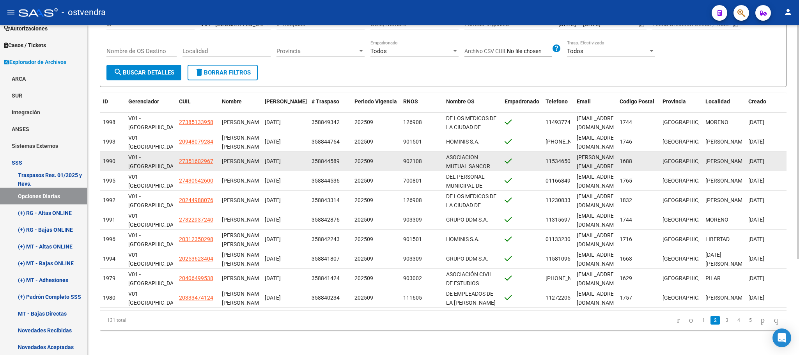
scroll to position [135, 0]
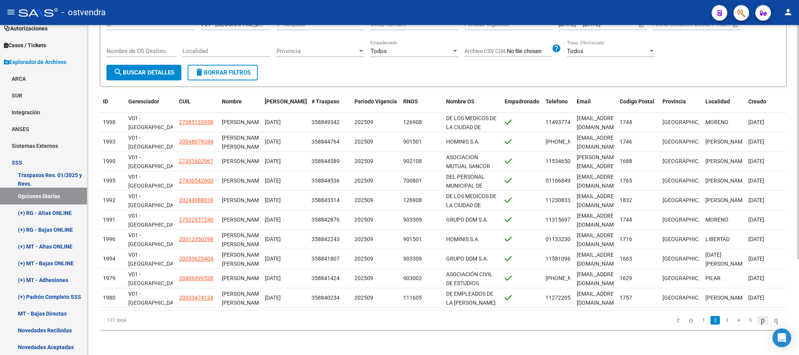
click at [760, 322] on icon "go to next page" at bounding box center [763, 319] width 6 height 9
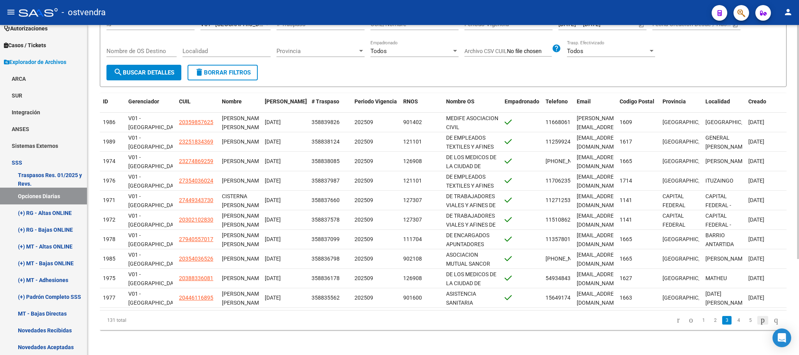
click at [760, 320] on icon "go to next page" at bounding box center [763, 319] width 6 height 9
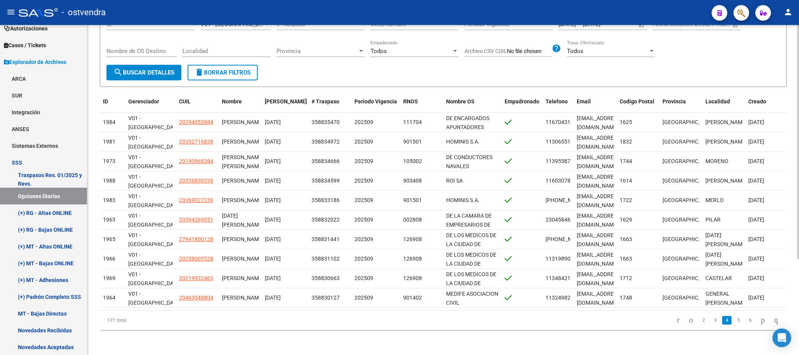
click at [756, 315] on li at bounding box center [762, 320] width 13 height 13
click at [760, 319] on icon "go to next page" at bounding box center [763, 319] width 6 height 9
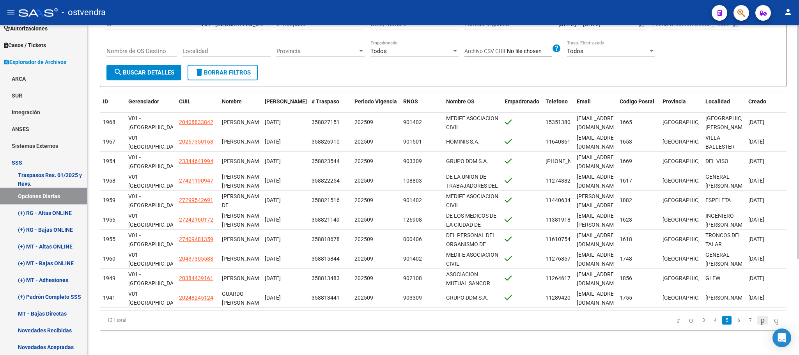
click at [760, 319] on icon "go to next page" at bounding box center [763, 319] width 6 height 9
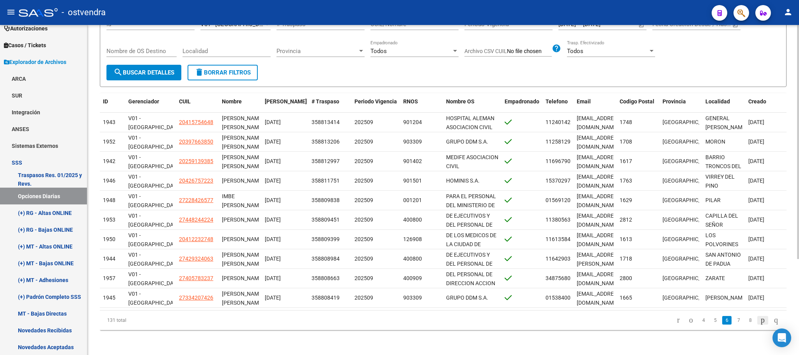
click at [760, 319] on icon "go to next page" at bounding box center [763, 319] width 6 height 9
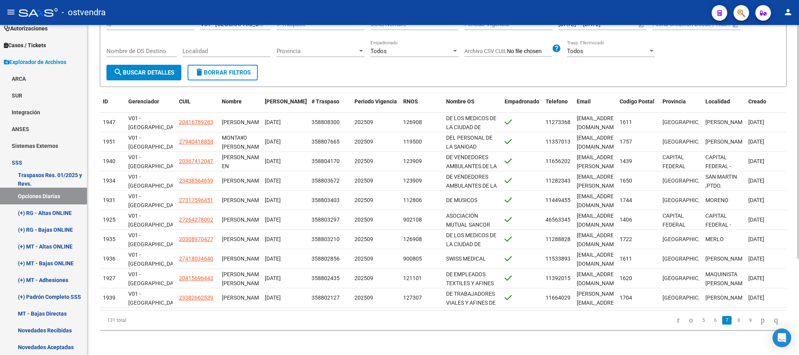
click at [760, 319] on icon "go to next page" at bounding box center [763, 319] width 6 height 9
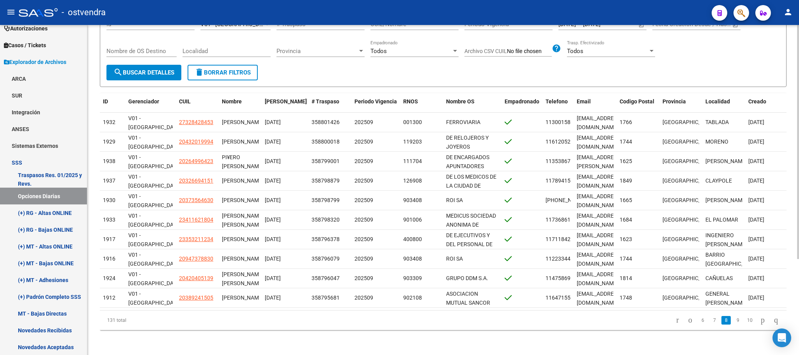
click at [760, 319] on icon "go to next page" at bounding box center [763, 319] width 6 height 9
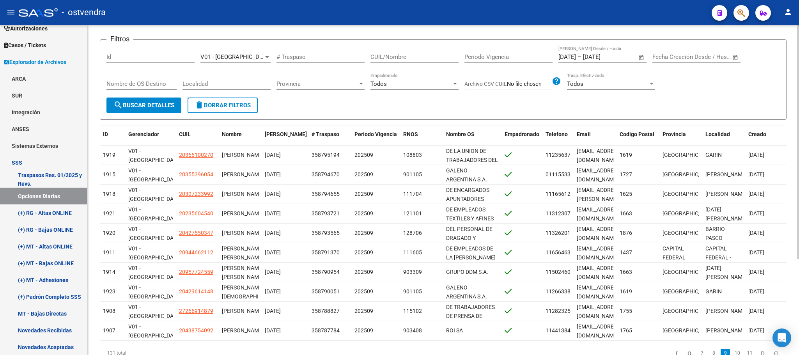
scroll to position [0, 0]
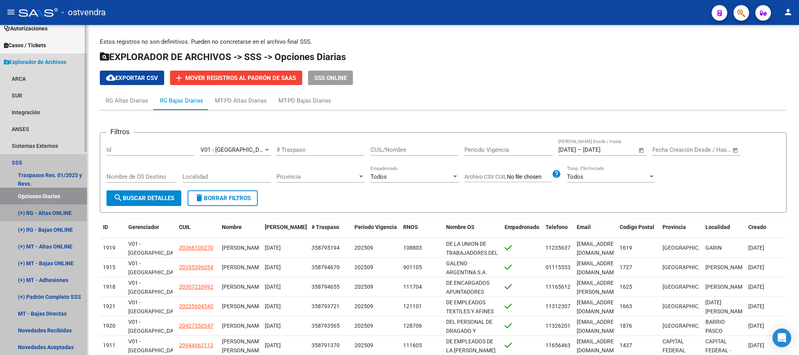
click at [43, 218] on link "(+) RG - Altas ONLINE" at bounding box center [43, 212] width 87 height 17
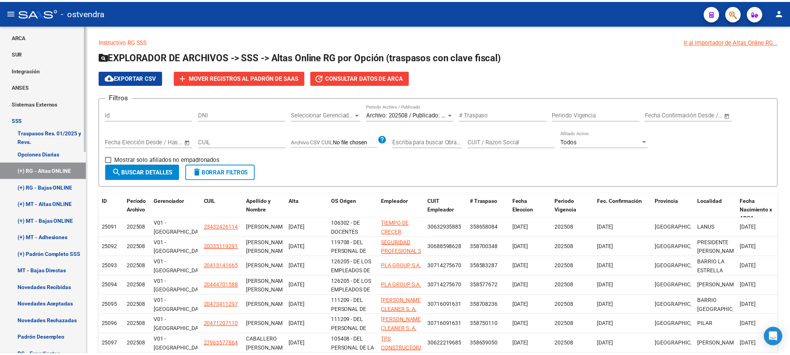
scroll to position [285, 0]
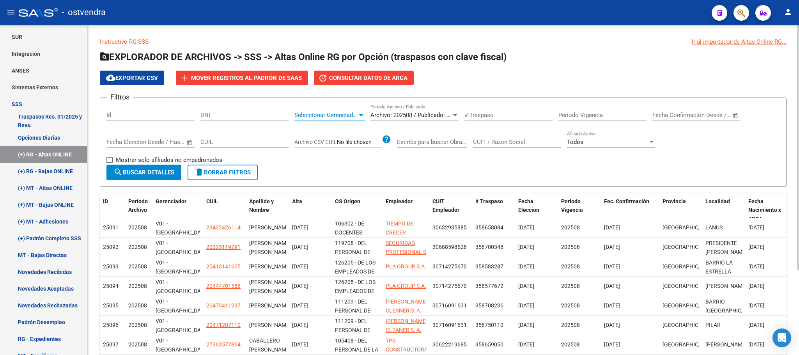
click at [350, 113] on span "Seleccionar Gerenciador" at bounding box center [325, 115] width 63 height 7
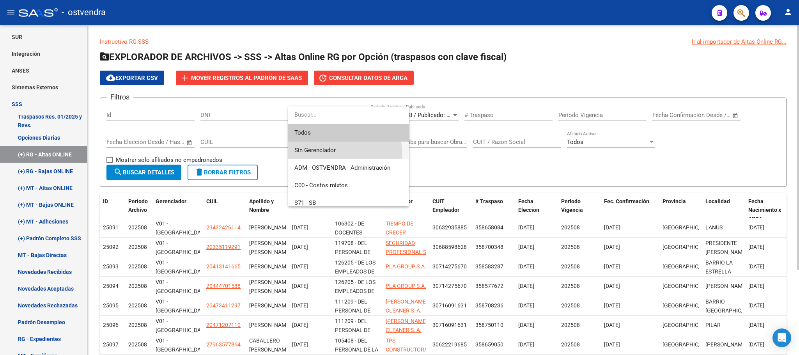
drag, startPoint x: 337, startPoint y: 152, endPoint x: 207, endPoint y: 156, distance: 129.9
click at [334, 152] on span "Sin Gerenciador" at bounding box center [348, 151] width 108 height 18
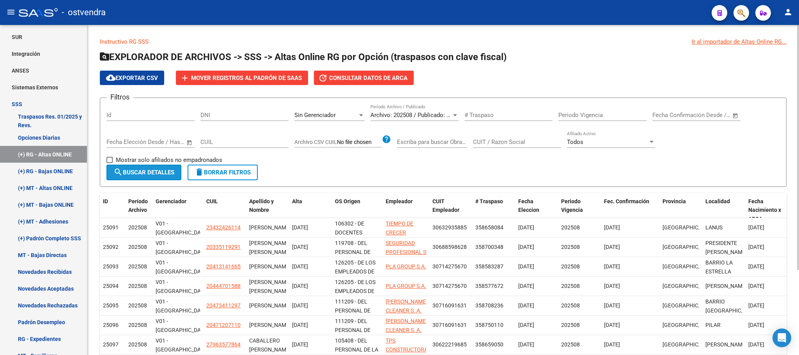
drag, startPoint x: 169, startPoint y: 178, endPoint x: 240, endPoint y: 181, distance: 71.0
click at [168, 178] on button "search Buscar Detalles" at bounding box center [143, 173] width 75 height 16
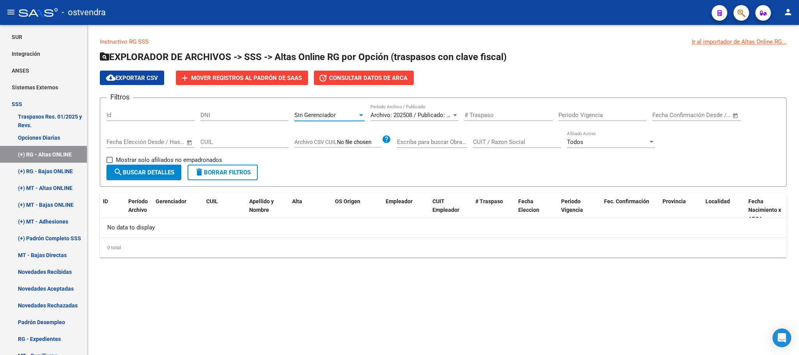
click at [329, 112] on span "Sin Gerenciador" at bounding box center [314, 115] width 41 height 7
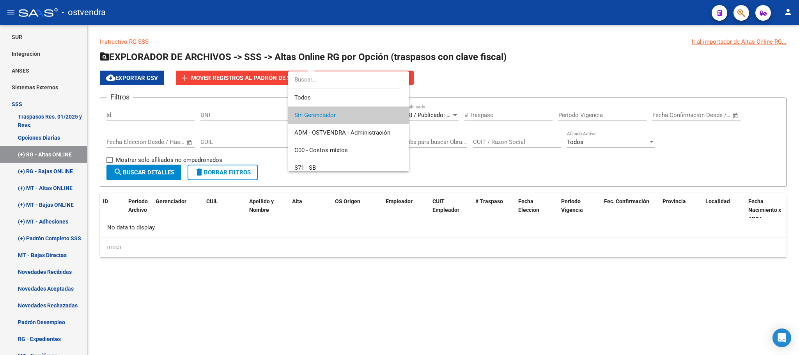
click at [475, 170] on div at bounding box center [399, 177] width 799 height 355
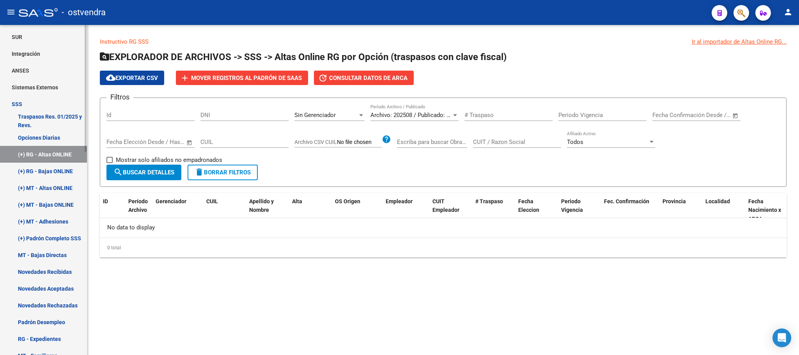
click at [50, 164] on link "(+) RG - Bajas ONLINE" at bounding box center [43, 171] width 87 height 17
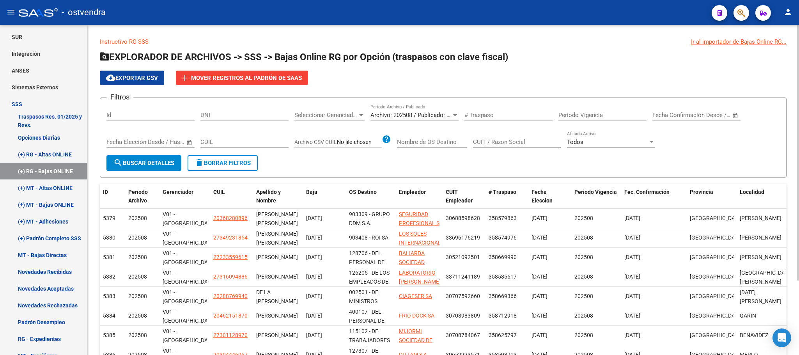
click at [597, 146] on div "Todos Afiliado Activo" at bounding box center [611, 139] width 88 height 17
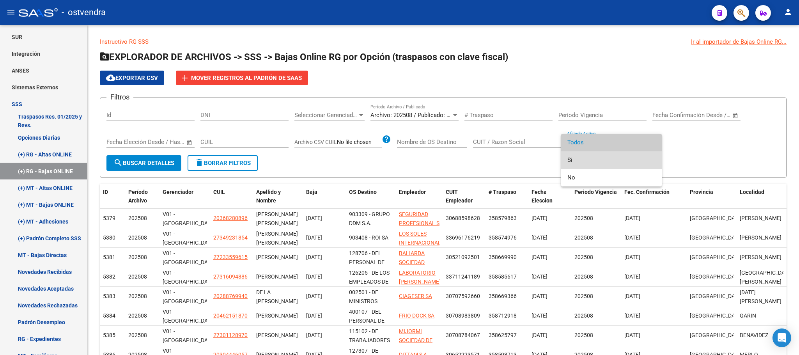
click at [583, 165] on span "Si" at bounding box center [611, 160] width 88 height 18
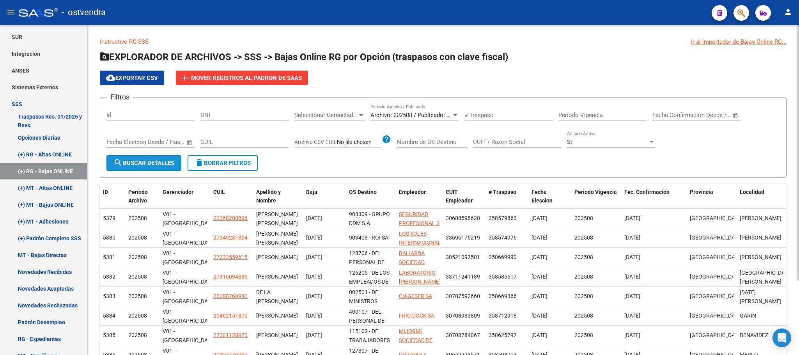
click at [156, 164] on span "search Buscar Detalles" at bounding box center [143, 162] width 61 height 7
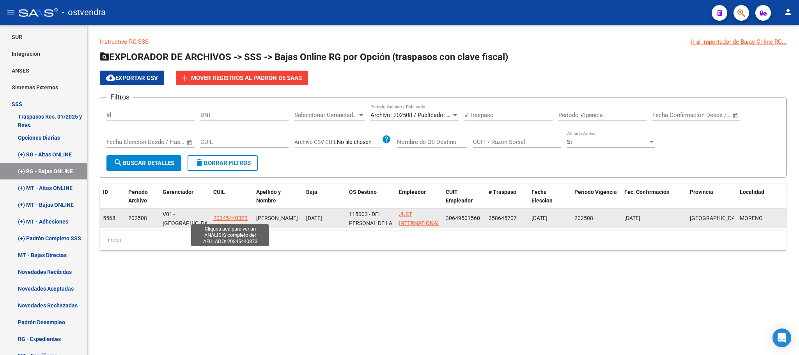
click at [233, 219] on span "20345440373" at bounding box center [230, 218] width 34 height 6
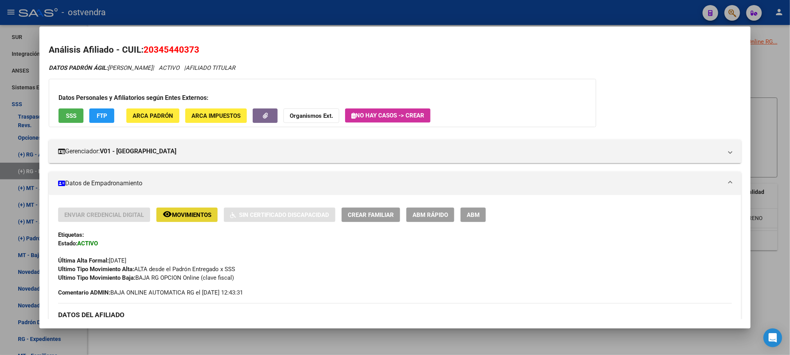
click at [195, 218] on span "Movimientos" at bounding box center [191, 214] width 39 height 7
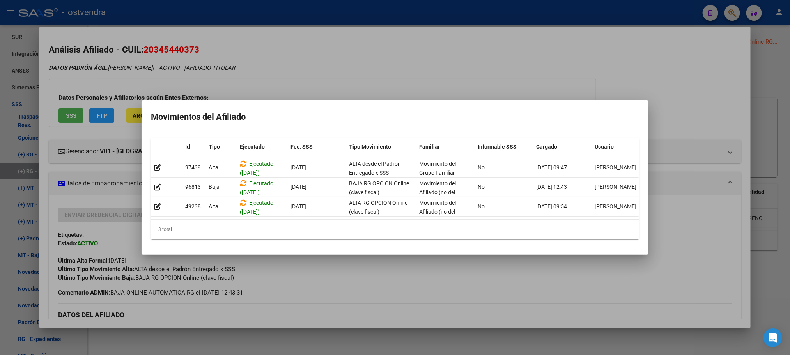
click at [303, 85] on div at bounding box center [395, 177] width 790 height 355
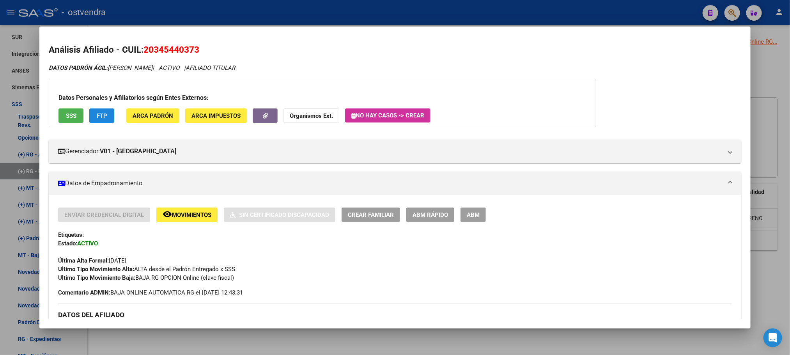
click at [107, 118] on button "FTP" at bounding box center [101, 115] width 25 height 14
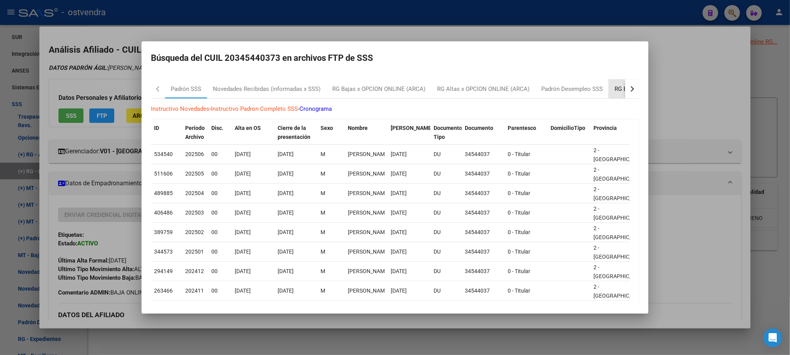
click at [613, 87] on div "RG Bajas Diarias" at bounding box center [636, 89] width 55 height 19
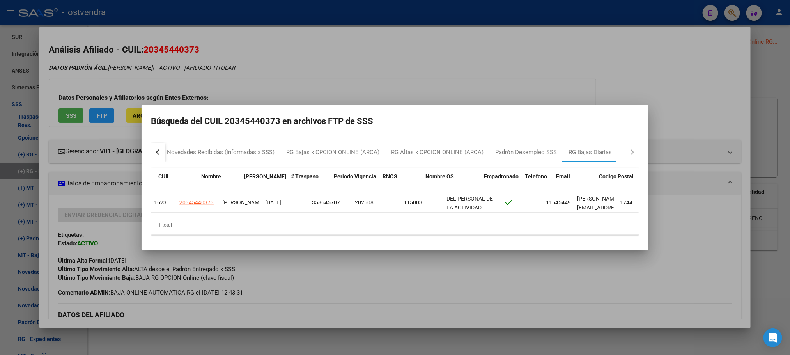
scroll to position [0, 157]
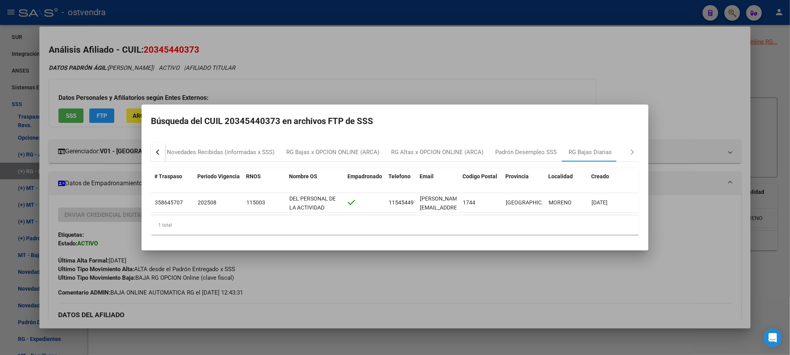
drag, startPoint x: 461, startPoint y: 219, endPoint x: 409, endPoint y: 218, distance: 52.7
click at [407, 216] on div "ID CUIL Nombre Fecha Traspaso # Traspaso Periodo Vigencia RNOS Nombre OS Empadr…" at bounding box center [395, 201] width 488 height 67
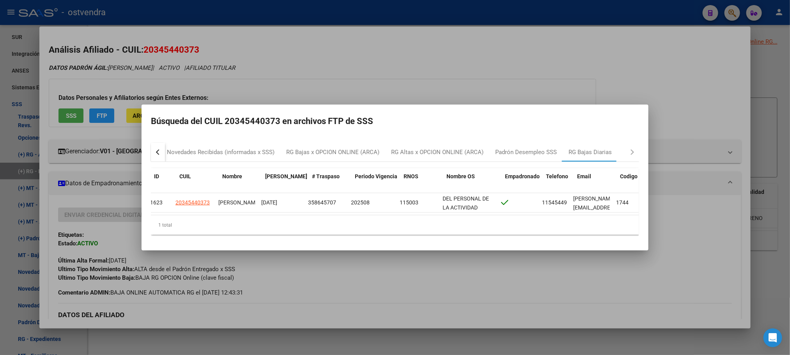
scroll to position [0, 0]
click at [193, 148] on div "Novedades Recibidas (informadas x SSS)" at bounding box center [221, 152] width 108 height 9
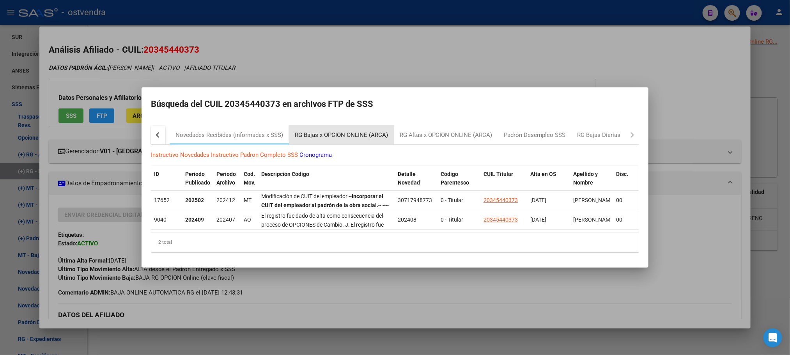
drag, startPoint x: 349, startPoint y: 129, endPoint x: 416, endPoint y: 135, distance: 66.9
click at [349, 131] on div "RG Bajas x OPCION ONLINE (ARCA)" at bounding box center [341, 135] width 93 height 9
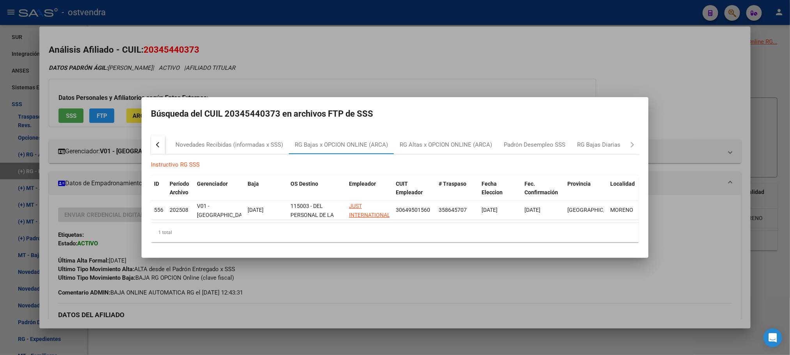
drag, startPoint x: 320, startPoint y: 49, endPoint x: 140, endPoint y: 91, distance: 185.0
click at [317, 49] on div at bounding box center [395, 177] width 790 height 355
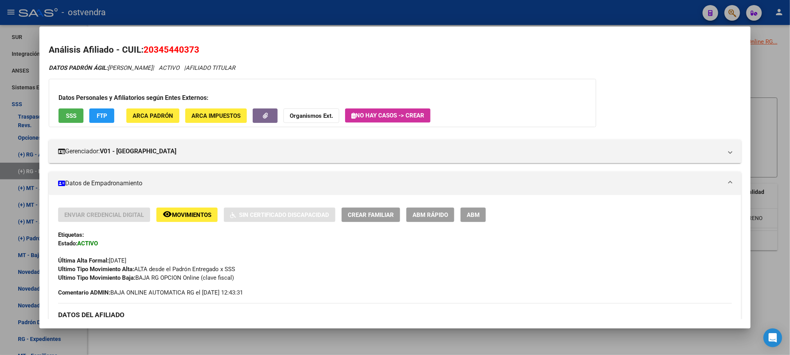
click at [64, 122] on button "SSS" at bounding box center [70, 115] width 25 height 14
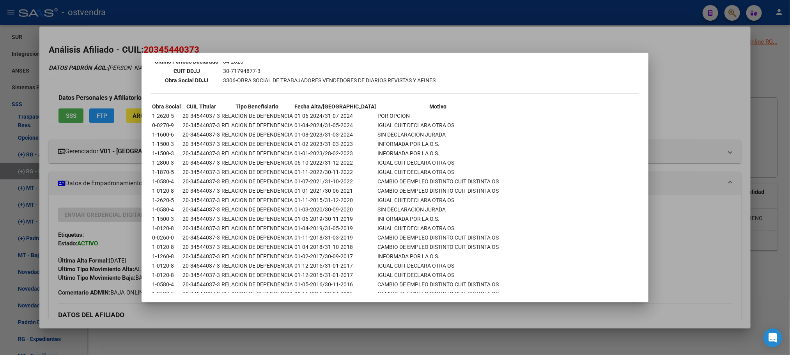
scroll to position [287, 0]
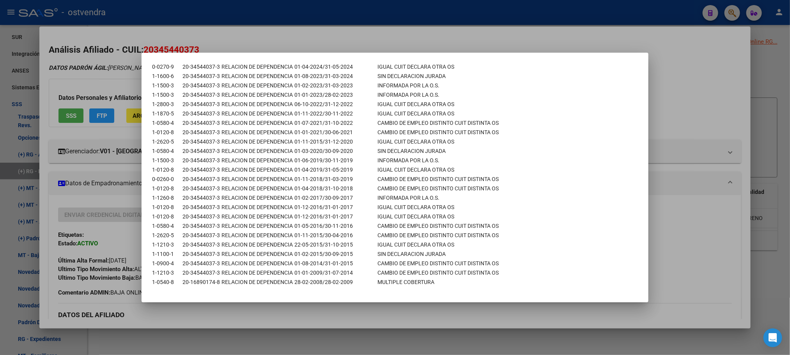
click at [378, 34] on div at bounding box center [395, 177] width 790 height 355
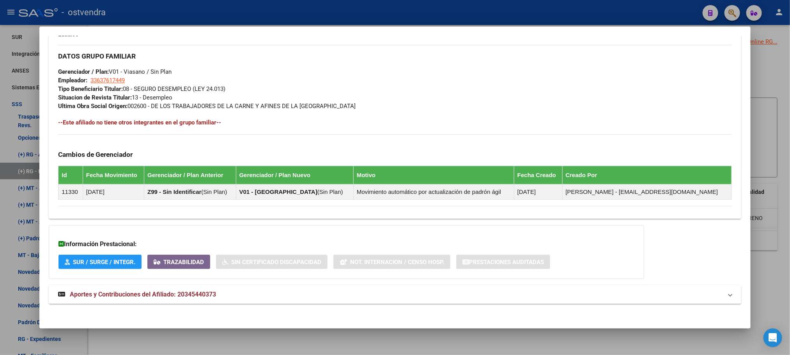
scroll to position [377, 0]
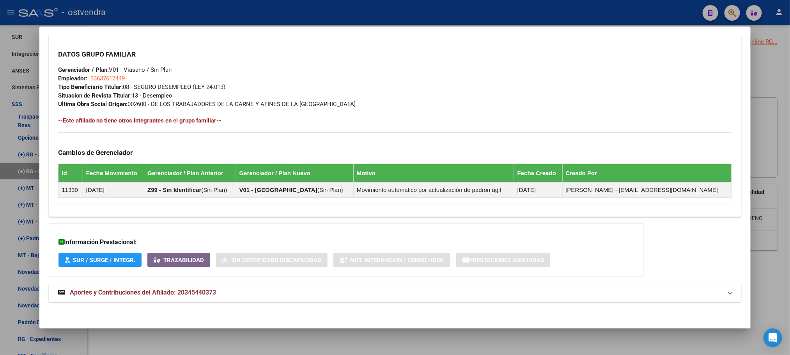
click at [362, 294] on mat-panel-title "Aportes y Contribuciones del Afiliado: 20345440373" at bounding box center [390, 292] width 664 height 9
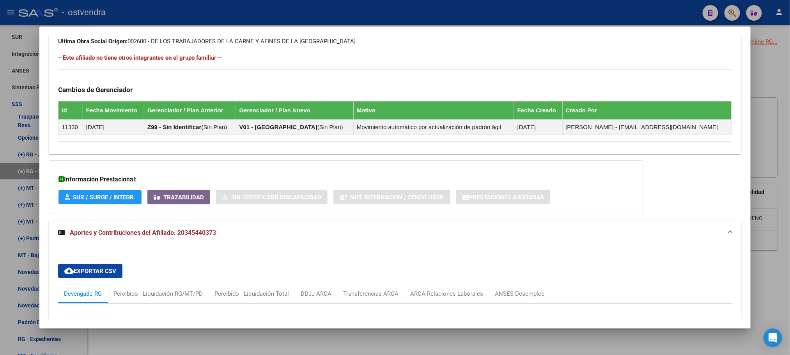
scroll to position [573, 0]
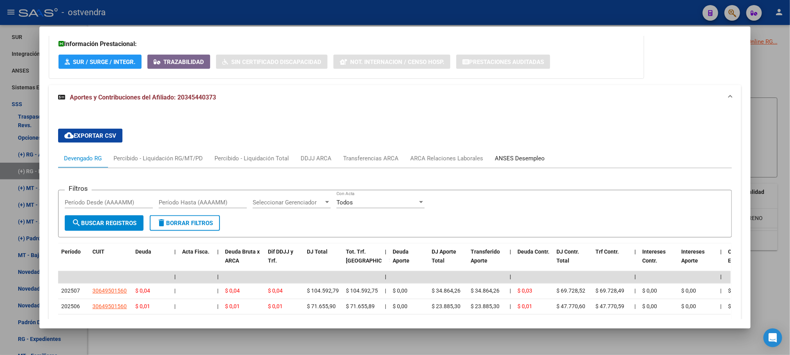
click at [495, 159] on div "ANSES Desempleo" at bounding box center [520, 158] width 50 height 9
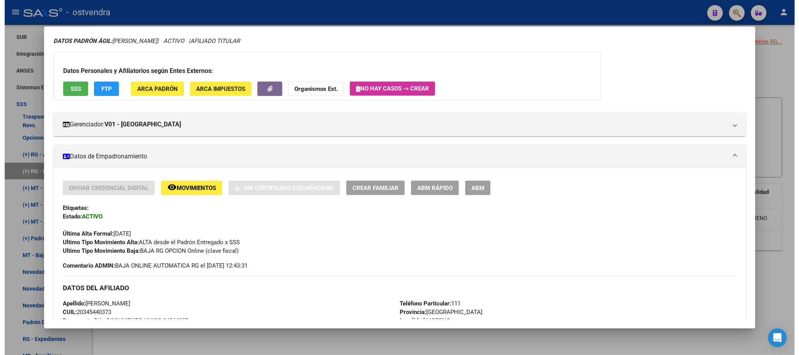
scroll to position [0, 0]
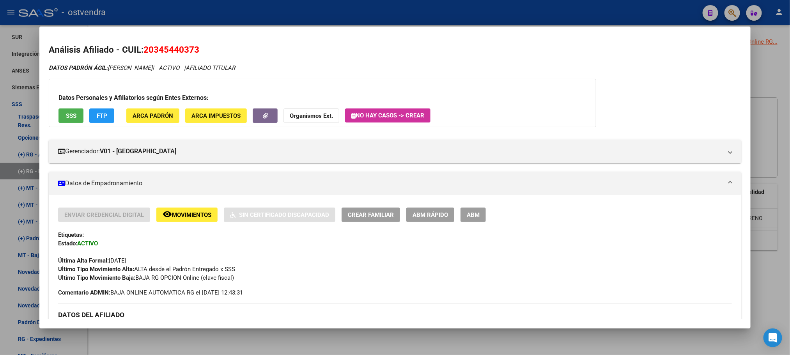
click at [265, 8] on div at bounding box center [395, 177] width 790 height 355
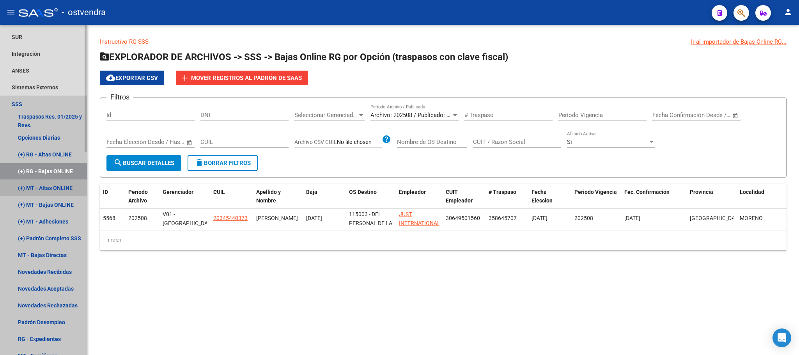
click at [44, 191] on link "(+) MT - Altas ONLINE" at bounding box center [43, 187] width 87 height 17
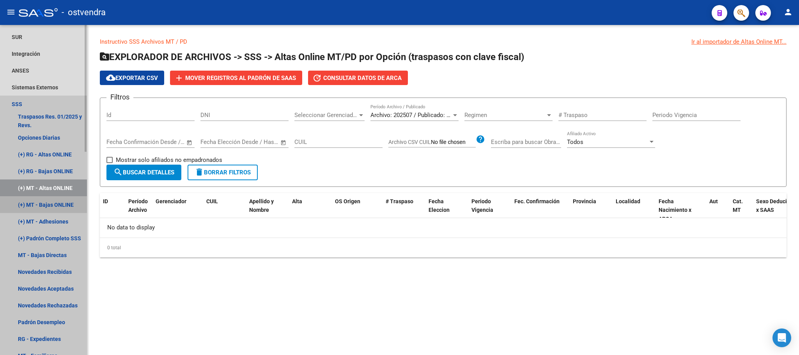
click at [52, 204] on link "(+) MT - Bajas ONLINE" at bounding box center [43, 204] width 87 height 17
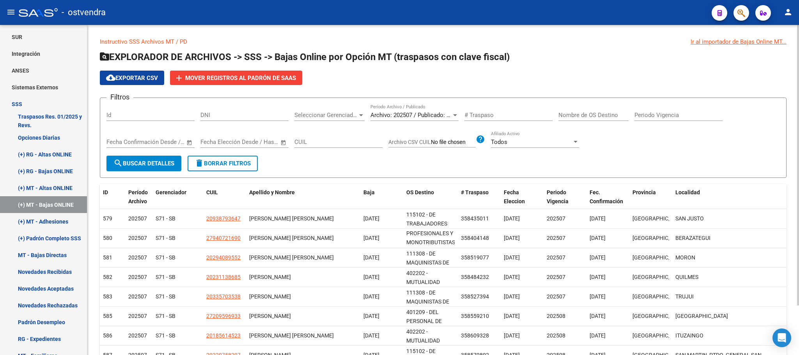
scroll to position [58, 0]
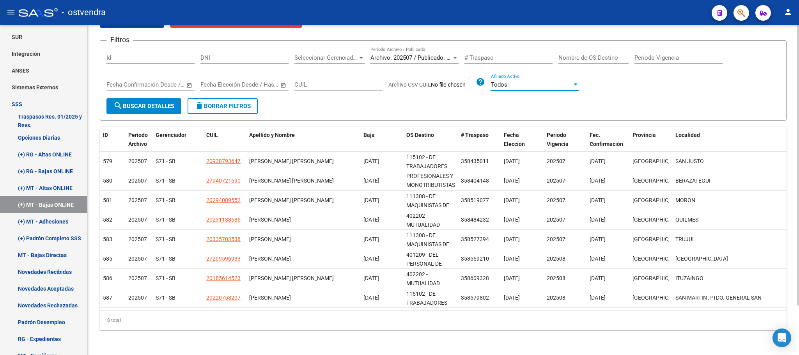
click at [548, 82] on div "Todos" at bounding box center [531, 84] width 81 height 7
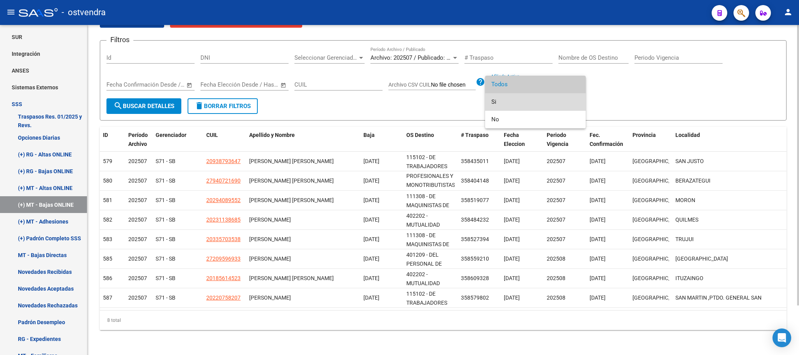
drag, startPoint x: 540, startPoint y: 102, endPoint x: 435, endPoint y: 106, distance: 104.6
click at [539, 102] on span "Si" at bounding box center [535, 102] width 88 height 18
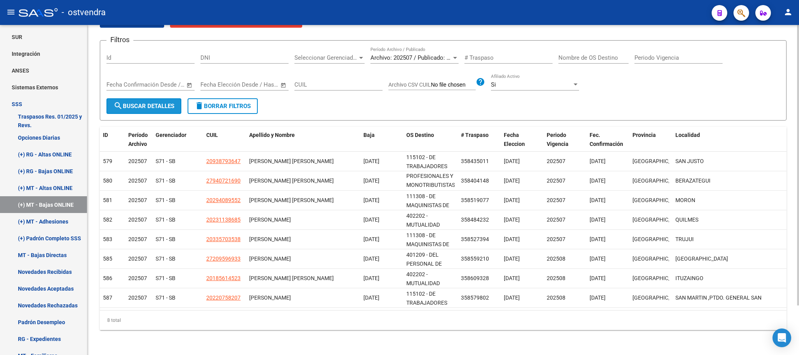
click at [145, 106] on span "search Buscar Detalles" at bounding box center [143, 106] width 61 height 7
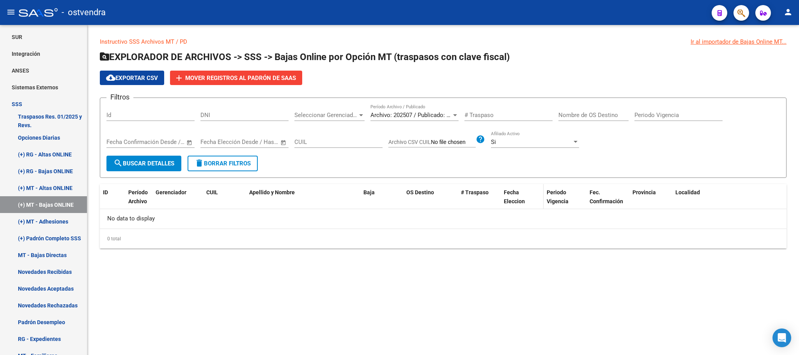
scroll to position [0, 0]
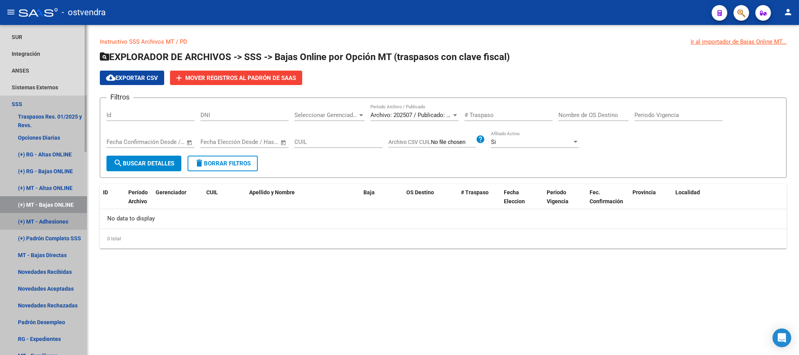
click at [64, 221] on link "(+) MT - Adhesiones" at bounding box center [43, 221] width 87 height 17
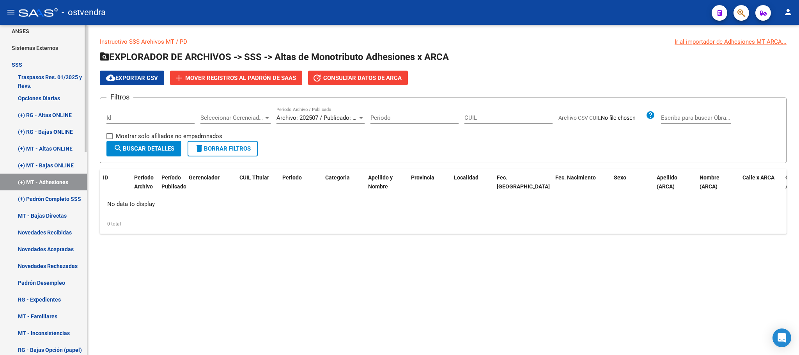
scroll to position [343, 0]
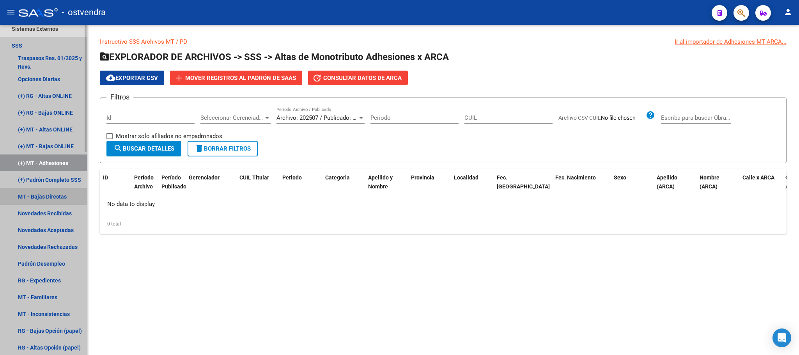
click at [49, 198] on link "MT - Bajas Directas" at bounding box center [43, 196] width 87 height 17
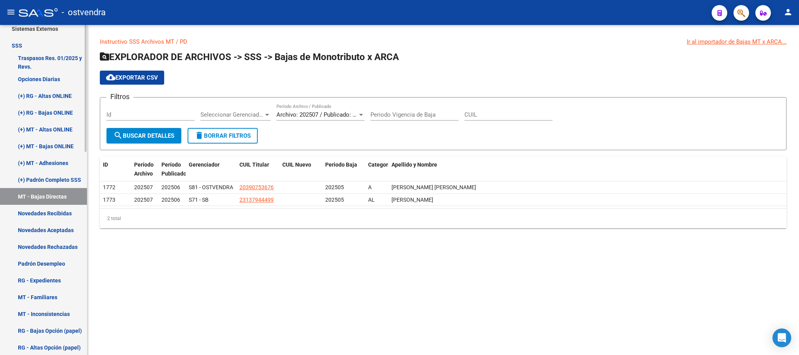
click at [62, 227] on link "Novedades Aceptadas" at bounding box center [43, 229] width 87 height 17
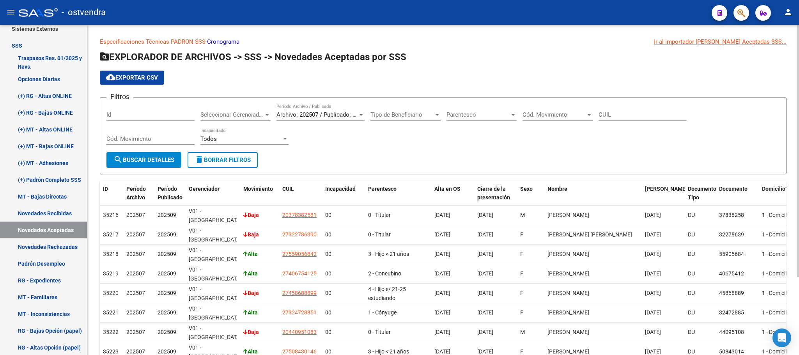
click at [244, 144] on div "Todos Incapacitado" at bounding box center [244, 136] width 88 height 17
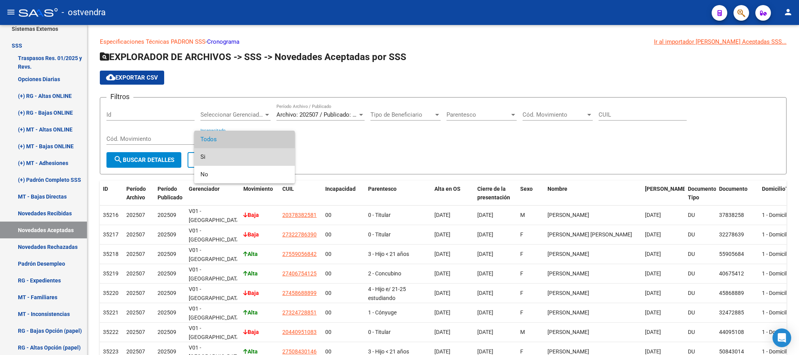
drag, startPoint x: 241, startPoint y: 155, endPoint x: 117, endPoint y: 172, distance: 125.6
click at [241, 155] on span "Si" at bounding box center [244, 157] width 88 height 18
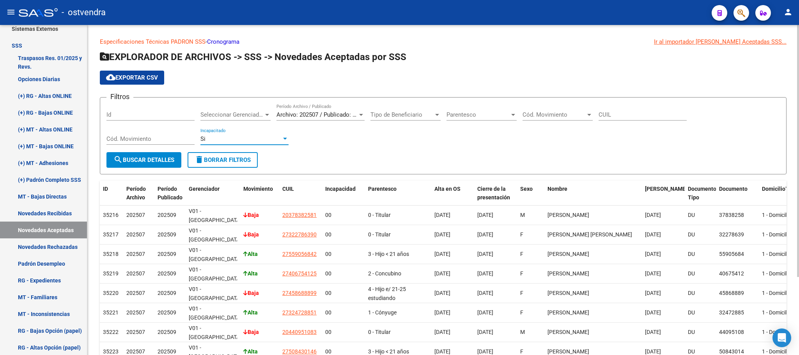
click at [122, 167] on button "search Buscar Detalles" at bounding box center [143, 160] width 75 height 16
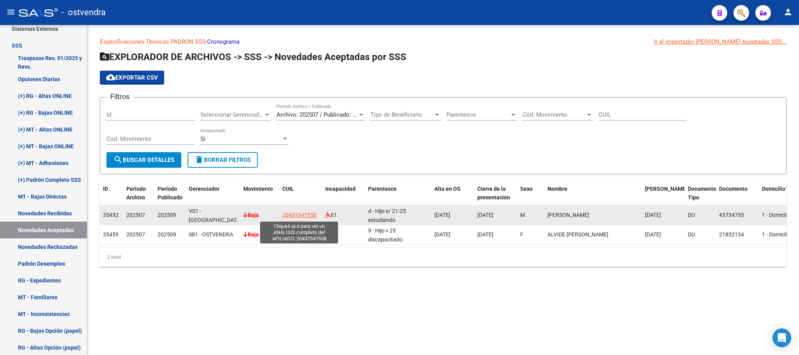
click at [289, 214] on span "20437347558" at bounding box center [299, 215] width 34 height 6
type textarea "20437347558"
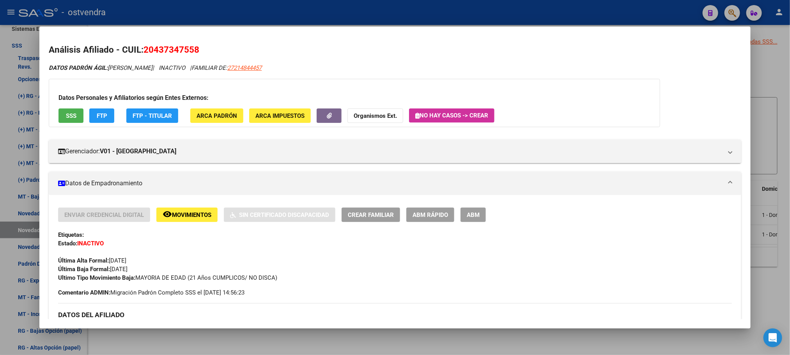
click at [361, 11] on div at bounding box center [395, 177] width 790 height 355
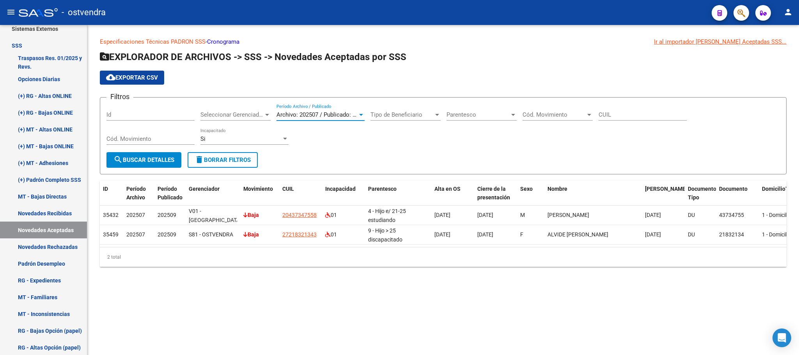
click at [340, 112] on span "Archivo: 202507 / Publicado: 202509" at bounding box center [323, 114] width 95 height 7
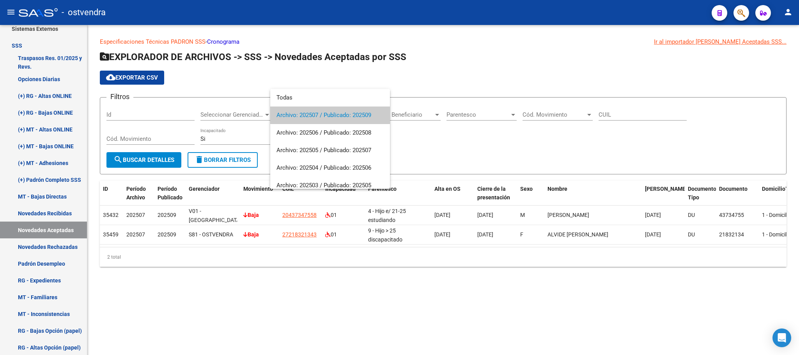
click at [330, 69] on div at bounding box center [399, 177] width 799 height 355
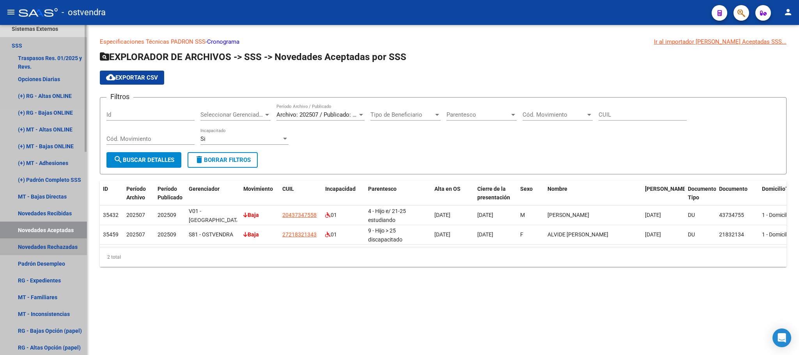
click at [52, 244] on link "Novedades Rechazadas" at bounding box center [43, 246] width 87 height 17
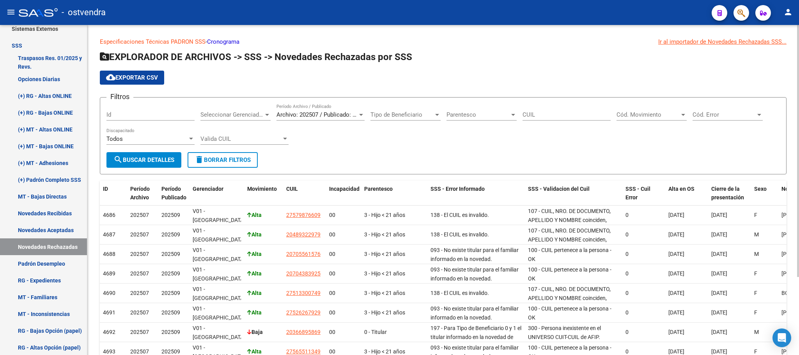
drag, startPoint x: 148, startPoint y: 75, endPoint x: 367, endPoint y: 67, distance: 218.9
click at [367, 67] on app-list-header "EXPLORADOR DE ARCHIVOS -> SSS -> Novedades Rechazadas por SSS cloud_download Ex…" at bounding box center [443, 113] width 687 height 124
click at [163, 137] on div "Todos" at bounding box center [146, 138] width 81 height 7
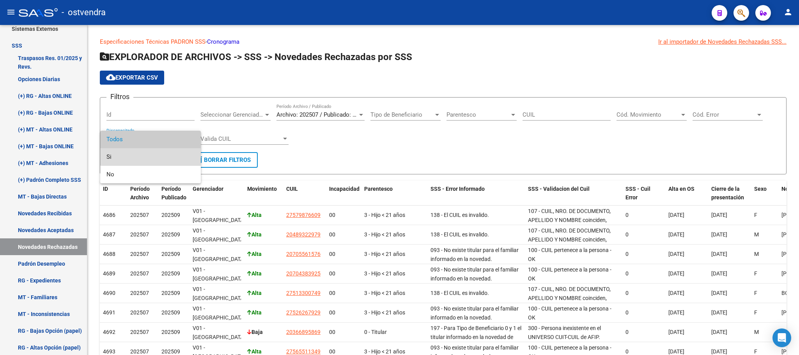
click at [159, 151] on span "Si" at bounding box center [150, 157] width 88 height 18
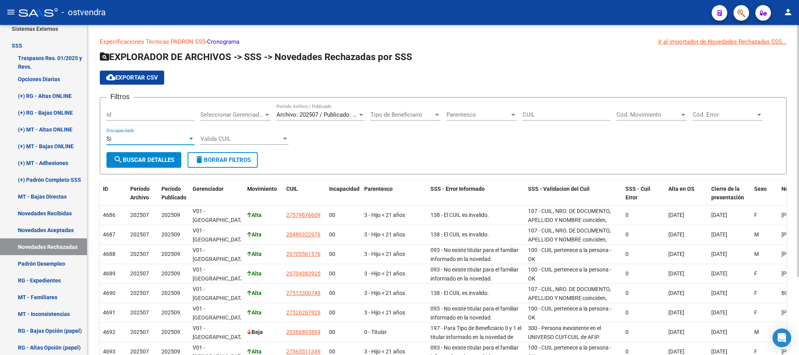
click at [156, 167] on button "search Buscar Detalles" at bounding box center [143, 160] width 75 height 16
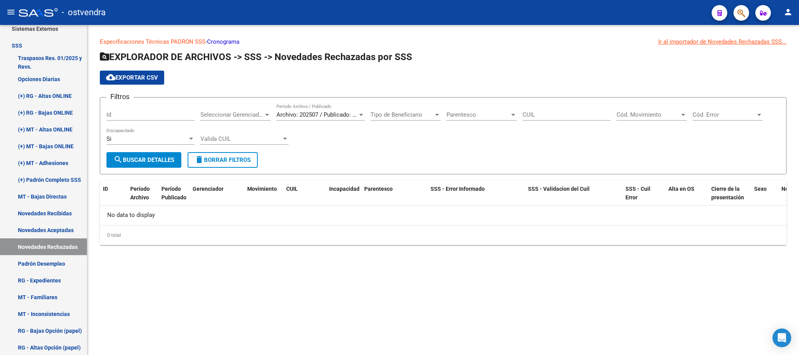
click at [162, 128] on div "Id" at bounding box center [150, 116] width 88 height 24
click at [164, 138] on div "Si" at bounding box center [146, 138] width 81 height 7
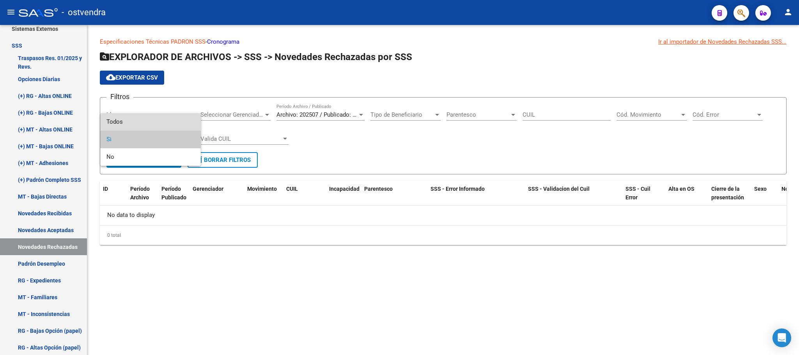
click at [166, 120] on span "Todos" at bounding box center [150, 122] width 88 height 18
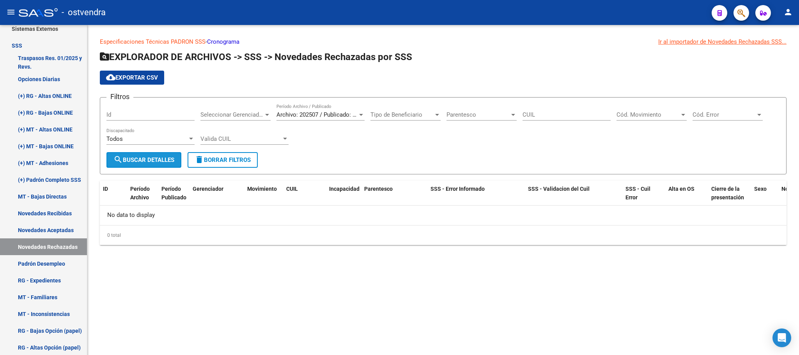
click at [163, 159] on span "search Buscar Detalles" at bounding box center [143, 159] width 61 height 7
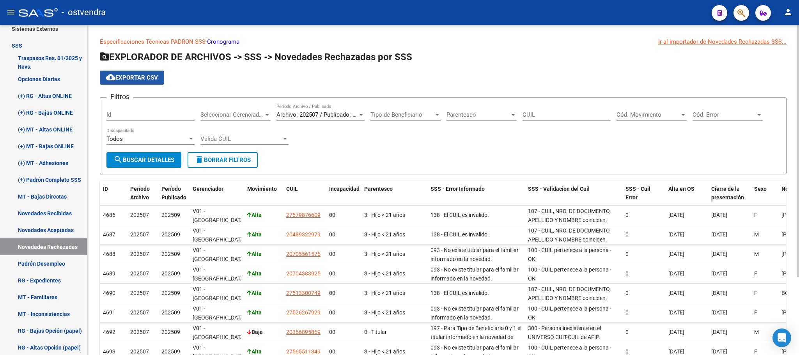
click at [140, 82] on button "cloud_download Exportar CSV" at bounding box center [132, 78] width 64 height 14
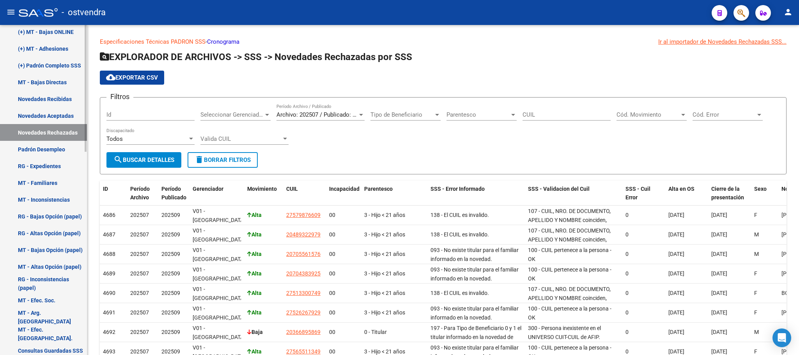
scroll to position [352, 0]
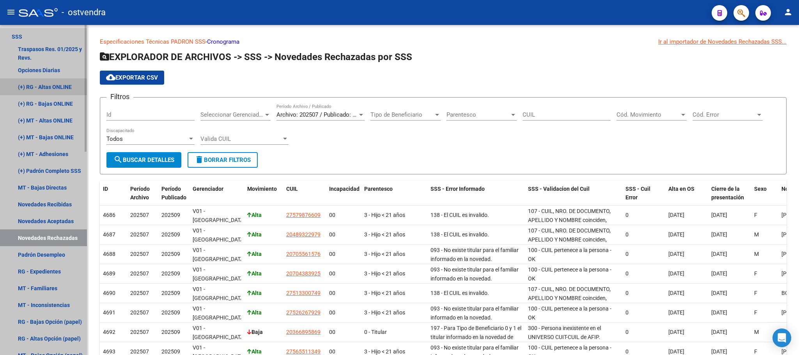
click at [41, 89] on link "(+) RG - Altas ONLINE" at bounding box center [43, 86] width 87 height 17
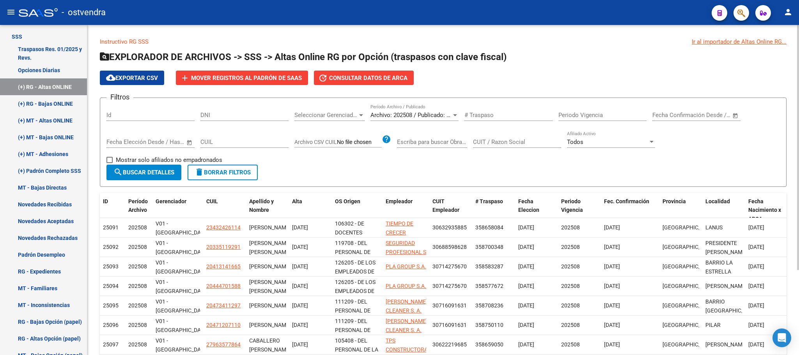
click at [398, 113] on span "Archivo: 202508 / Publicado: 202507" at bounding box center [417, 115] width 95 height 7
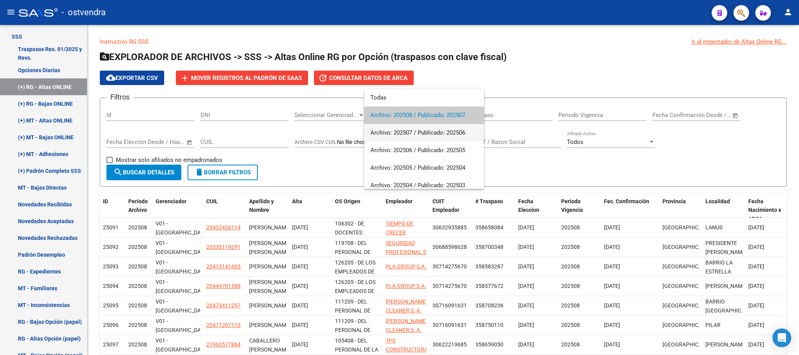
click at [406, 132] on span "Archivo: 202507 / Publicado: 202506" at bounding box center [423, 133] width 107 height 18
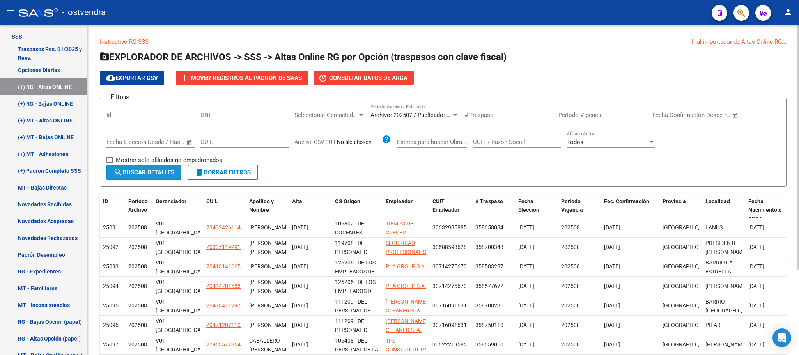
click at [157, 166] on button "search Buscar Detalles" at bounding box center [143, 173] width 75 height 16
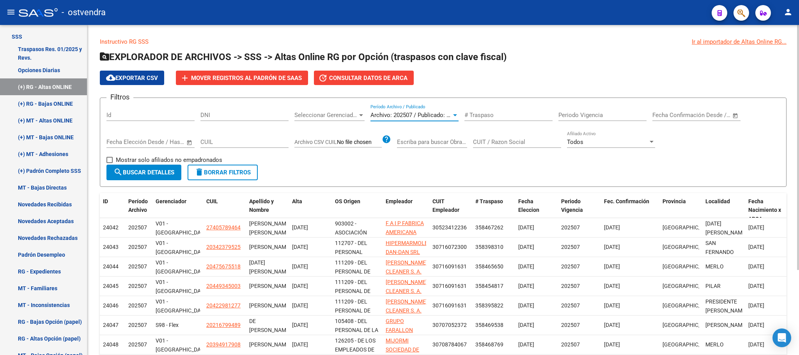
click at [433, 116] on span "Archivo: 202507 / Publicado: 202506" at bounding box center [417, 115] width 95 height 7
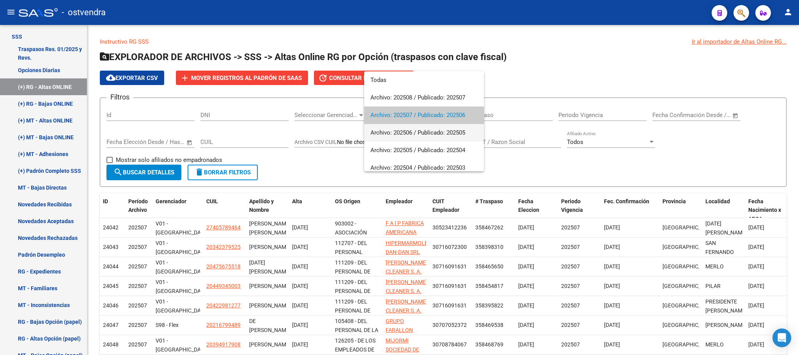
click at [440, 132] on span "Archivo: 202506 / Publicado: 202505" at bounding box center [423, 133] width 107 height 18
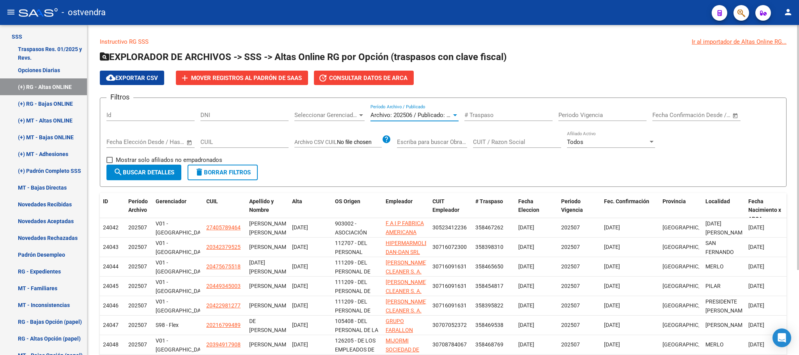
click at [128, 178] on button "search Buscar Detalles" at bounding box center [143, 173] width 75 height 16
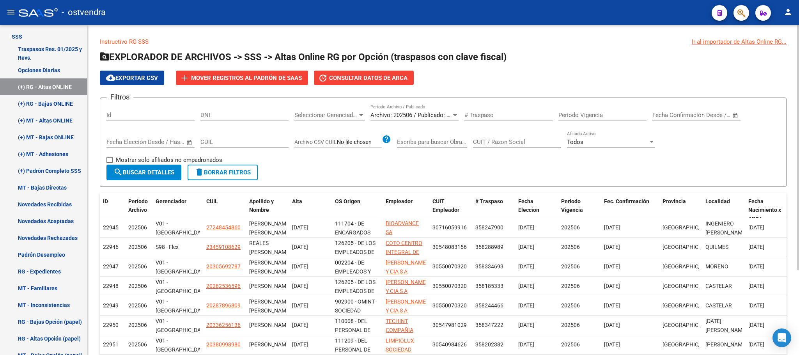
click at [413, 115] on span "Archivo: 202506 / Publicado: 202505" at bounding box center [417, 115] width 95 height 7
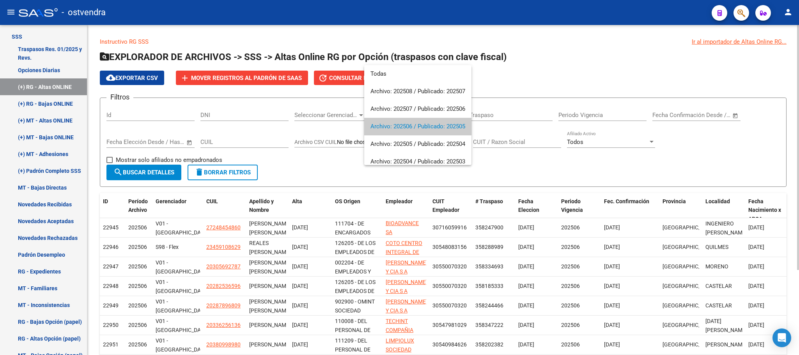
scroll to position [12, 0]
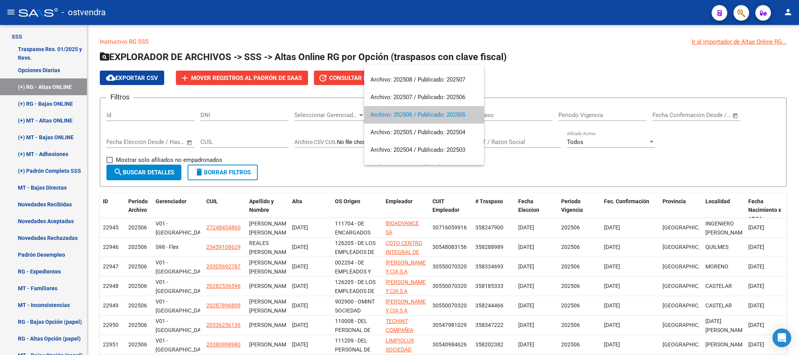
click at [337, 159] on div at bounding box center [399, 177] width 799 height 355
click at [336, 113] on span "Seleccionar Gerenciador" at bounding box center [325, 115] width 63 height 7
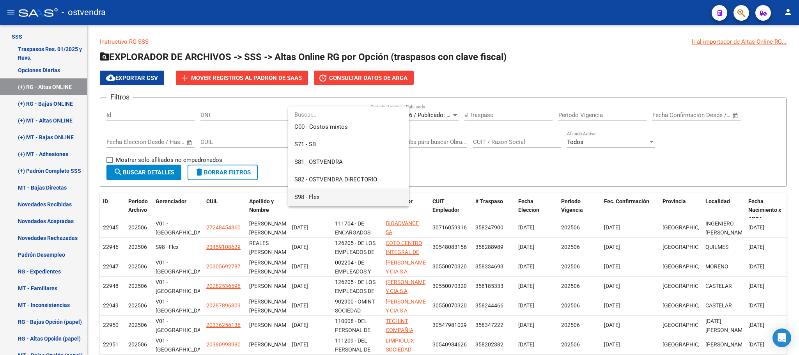
scroll to position [93, 0]
click at [329, 185] on span "V01 - [GEOGRAPHIC_DATA]" at bounding box center [348, 181] width 108 height 18
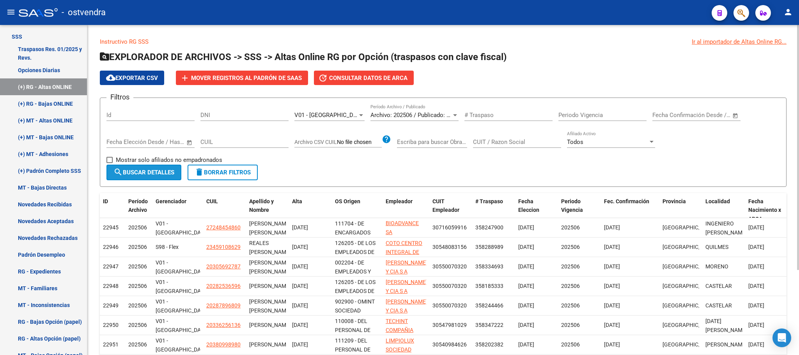
click at [166, 170] on span "search Buscar Detalles" at bounding box center [143, 172] width 61 height 7
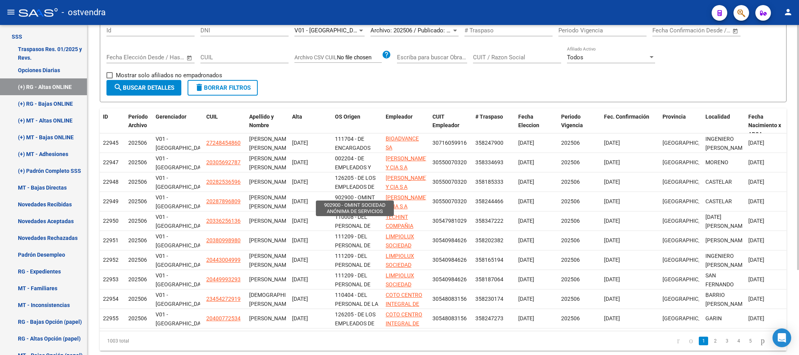
scroll to position [0, 0]
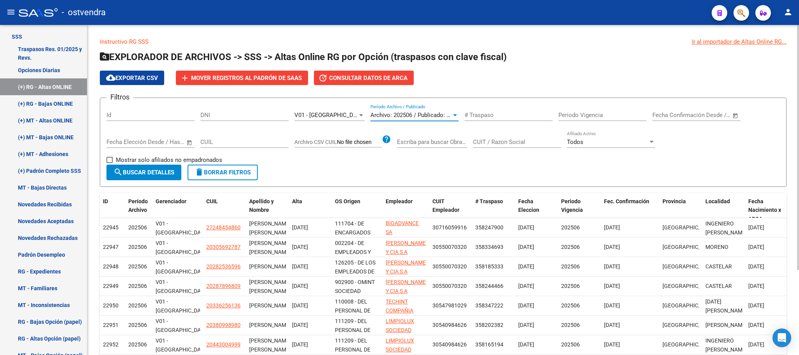
click at [402, 119] on span "Archivo: 202506 / Publicado: 202505" at bounding box center [417, 115] width 95 height 7
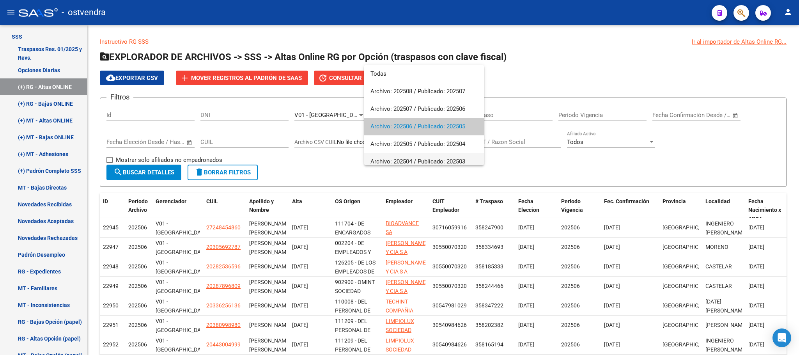
scroll to position [12, 0]
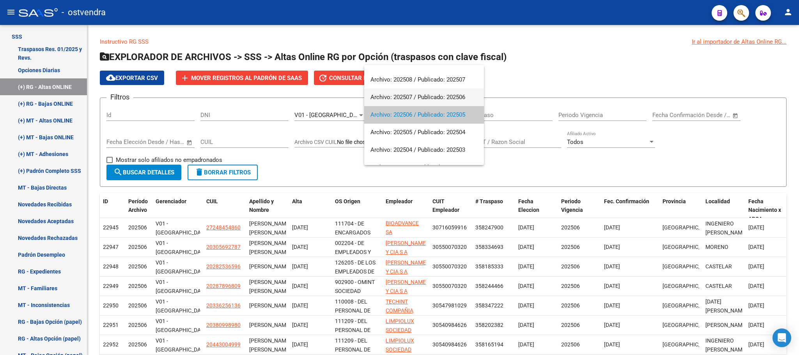
click at [412, 101] on span "Archivo: 202507 / Publicado: 202506" at bounding box center [423, 98] width 107 height 18
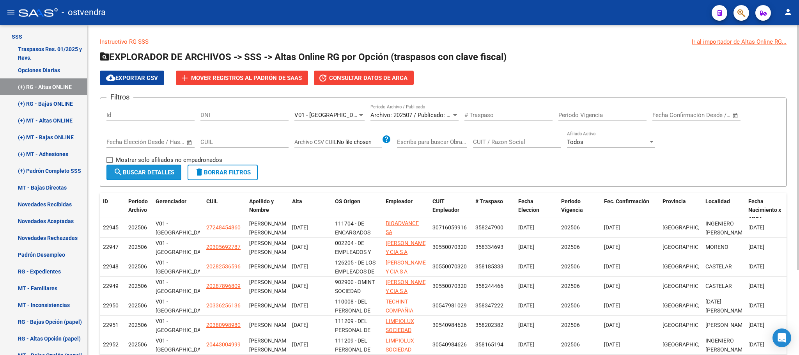
click at [165, 171] on span "search Buscar Detalles" at bounding box center [143, 172] width 61 height 7
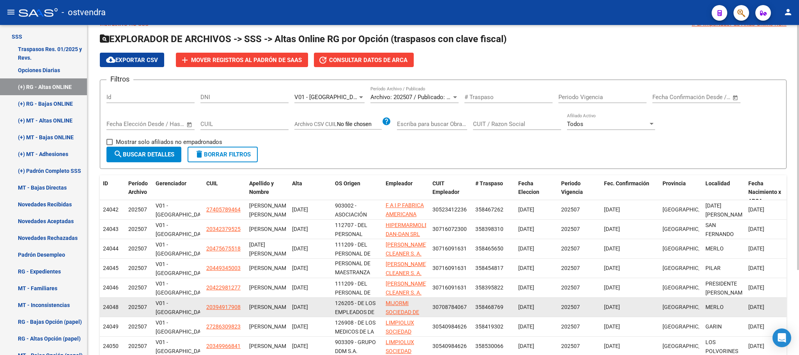
scroll to position [0, 0]
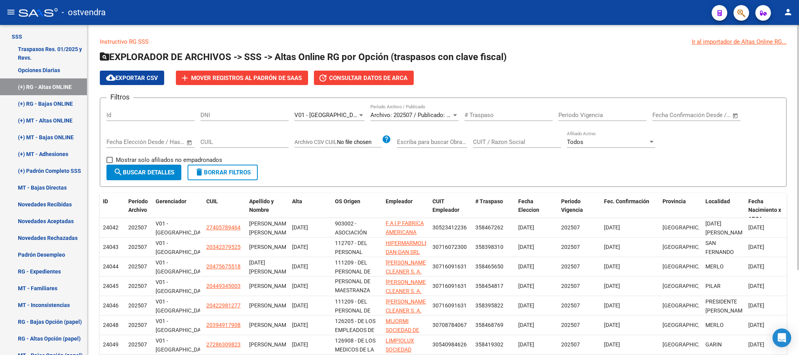
click at [415, 118] on span "Archivo: 202507 / Publicado: 202506" at bounding box center [417, 115] width 95 height 7
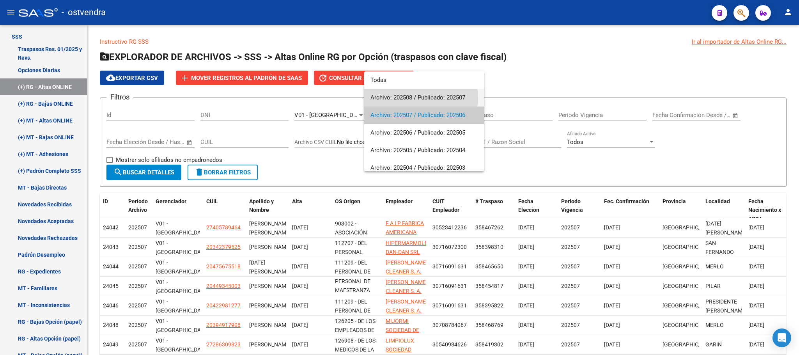
click at [419, 97] on span "Archivo: 202508 / Publicado: 202507" at bounding box center [423, 98] width 107 height 18
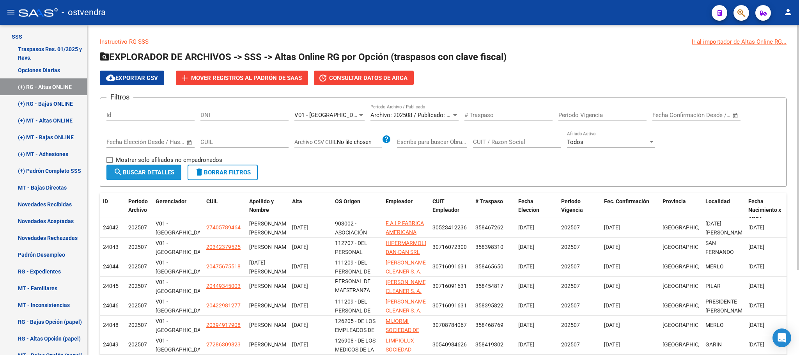
click at [158, 176] on button "search Buscar Detalles" at bounding box center [143, 173] width 75 height 16
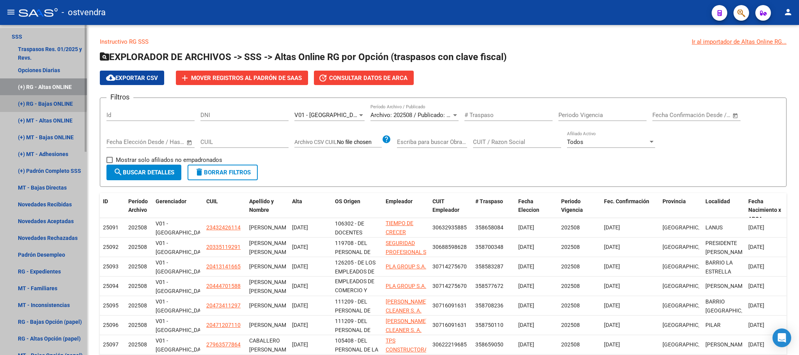
click at [40, 103] on link "(+) RG - Bajas ONLINE" at bounding box center [43, 103] width 87 height 17
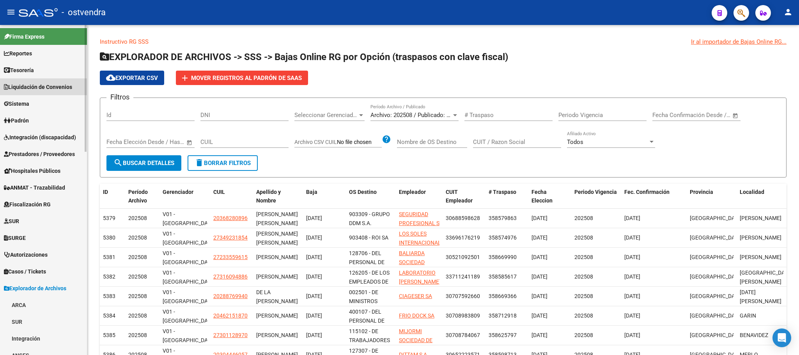
click at [62, 86] on span "Liquidación de Convenios" at bounding box center [38, 87] width 68 height 9
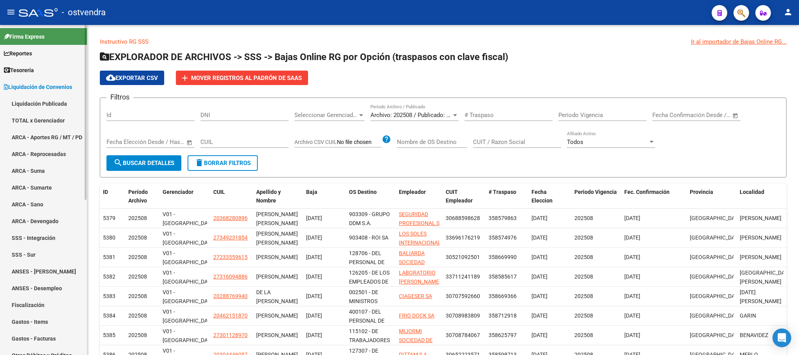
click at [54, 88] on span "Liquidación de Convenios" at bounding box center [38, 87] width 68 height 9
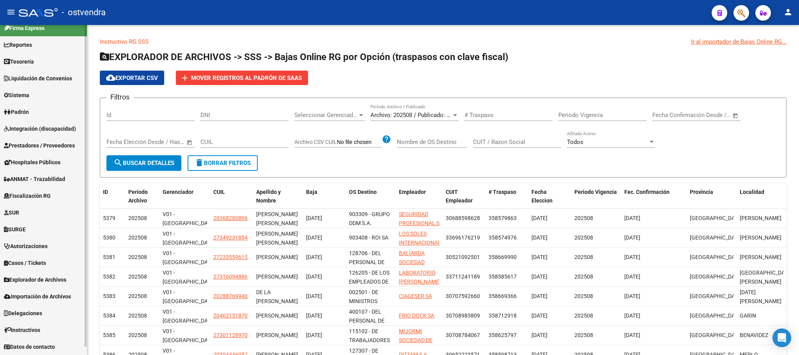
scroll to position [8, 0]
click at [48, 110] on link "Padrón" at bounding box center [43, 112] width 87 height 17
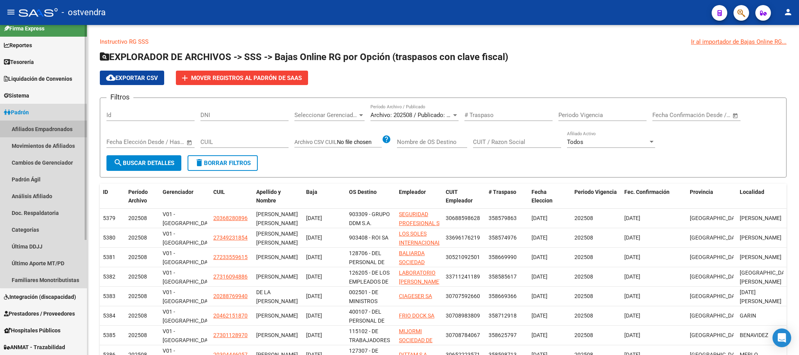
click at [53, 125] on link "Afiliados Empadronados" at bounding box center [43, 128] width 87 height 17
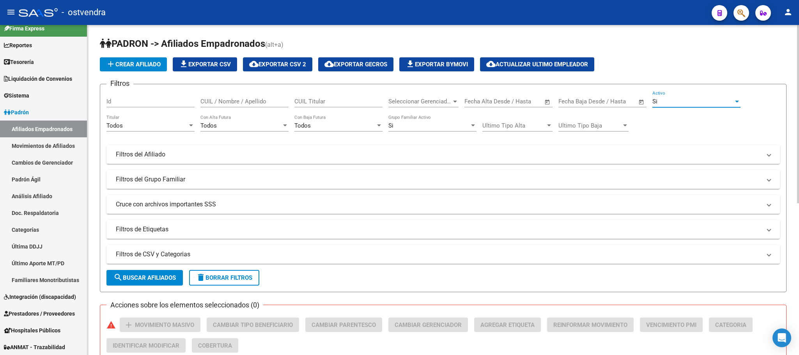
click at [694, 103] on div "Si" at bounding box center [692, 101] width 81 height 7
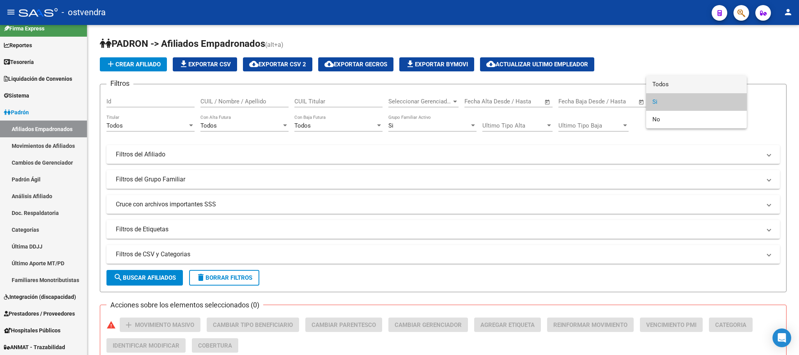
click at [681, 82] on span "Todos" at bounding box center [696, 85] width 88 height 18
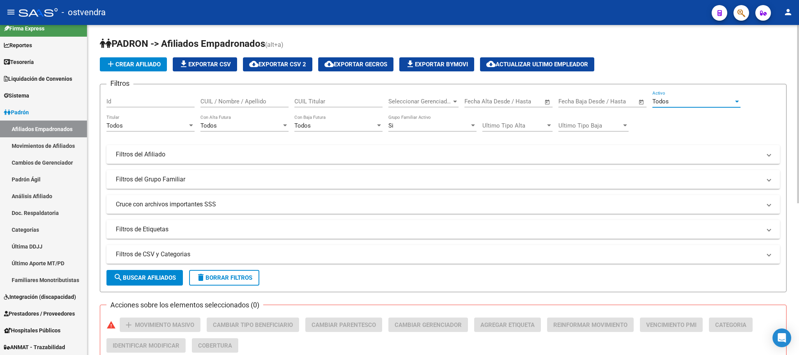
click at [415, 123] on div "Si" at bounding box center [428, 125] width 81 height 7
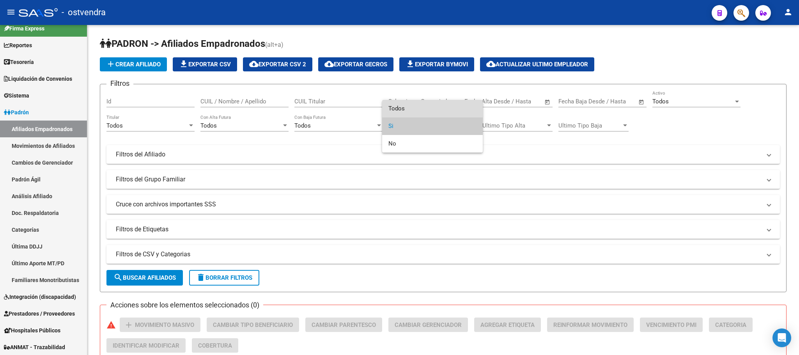
click at [408, 105] on span "Todos" at bounding box center [432, 109] width 88 height 18
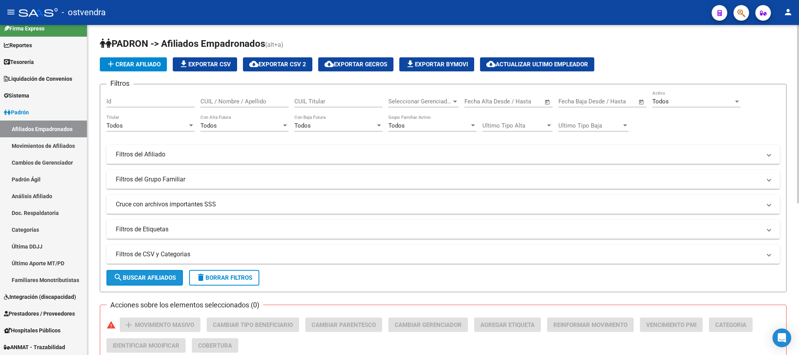
click at [168, 273] on button "search Buscar Afiliados" at bounding box center [144, 278] width 76 height 16
click at [140, 274] on span "search Buscar Afiliados" at bounding box center [144, 277] width 62 height 7
click at [296, 67] on span "cloud_download Exportar CSV 2" at bounding box center [277, 64] width 57 height 7
